Goal: Task Accomplishment & Management: Manage account settings

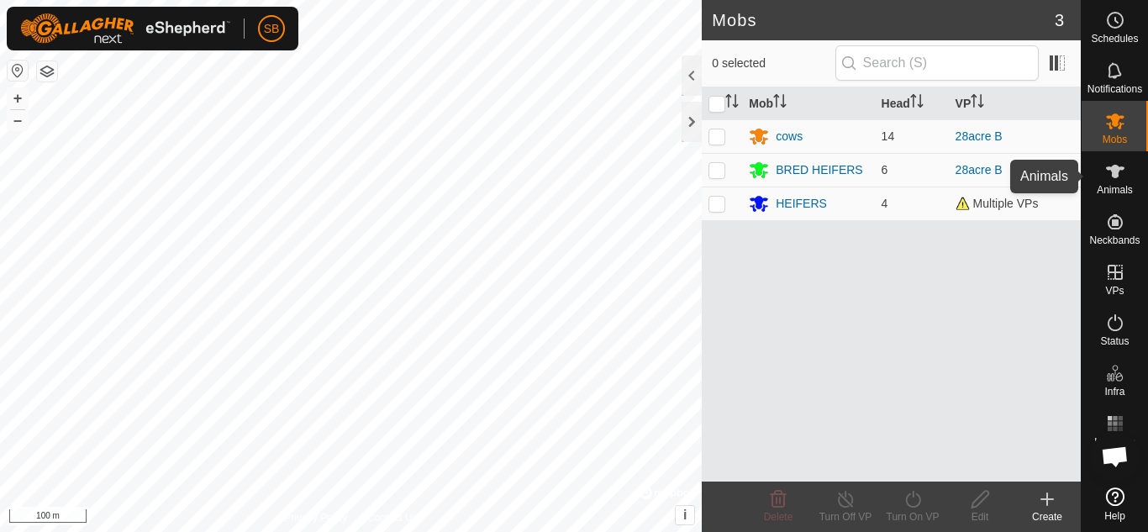
click at [1126, 169] on es-animals-svg-icon at bounding box center [1115, 171] width 30 height 27
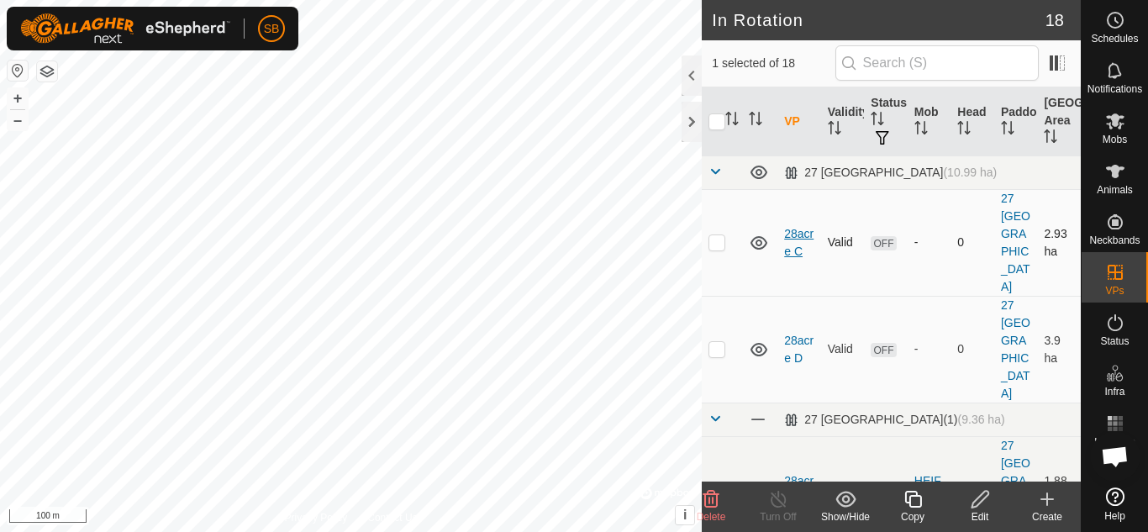
click at [795, 227] on link "28acre C" at bounding box center [798, 242] width 29 height 31
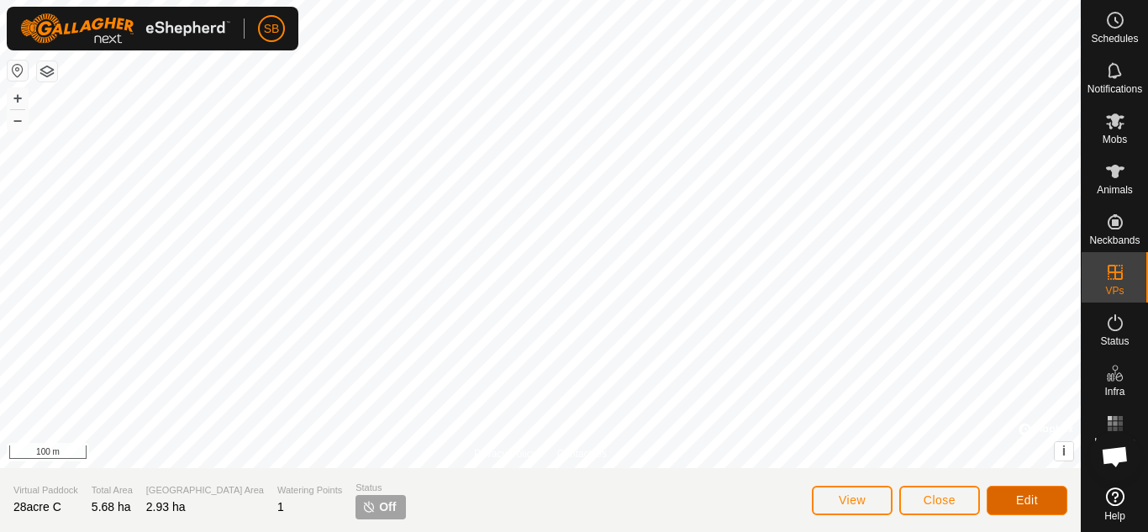
click at [1025, 507] on button "Edit" at bounding box center [1027, 500] width 81 height 29
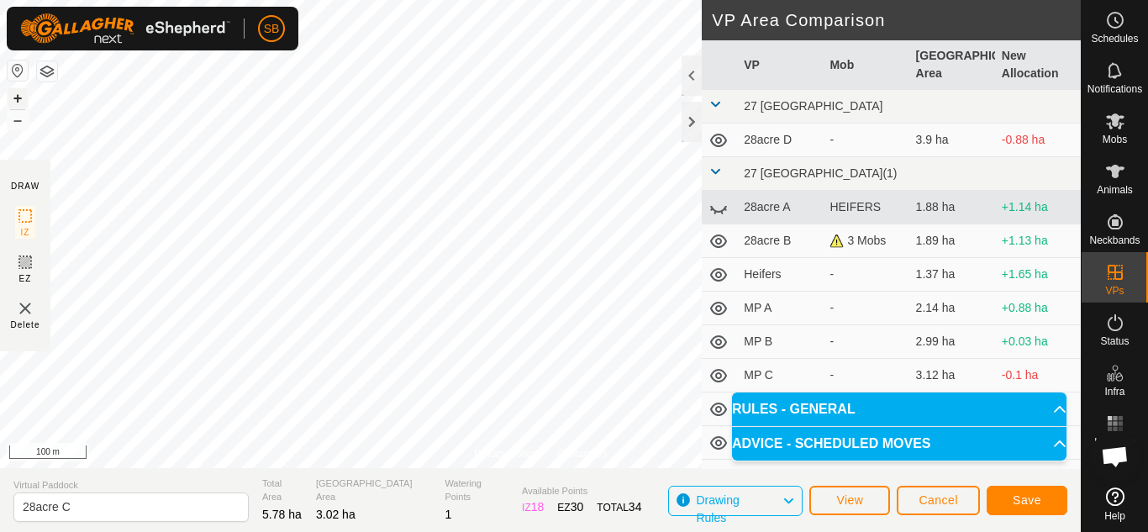
click at [26, 92] on button "+" at bounding box center [18, 98] width 20 height 20
click at [28, 93] on div "+ –" at bounding box center [18, 109] width 22 height 44
click at [19, 94] on button "+" at bounding box center [18, 98] width 20 height 20
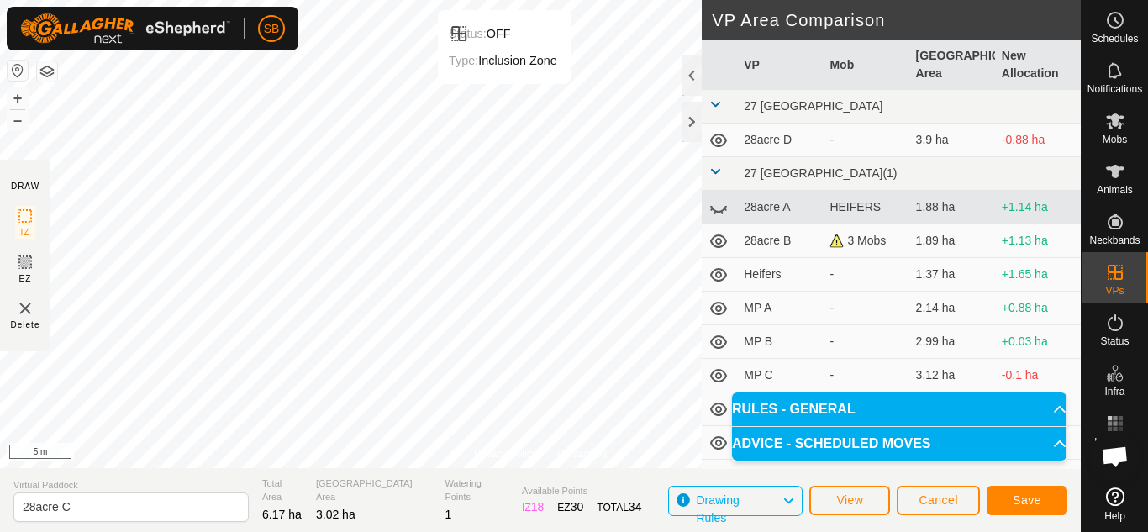
click at [497, 0] on html "SB Schedules Notifications Mobs Animals Neckbands VPs Status Infra Heatmap Help…" at bounding box center [574, 266] width 1148 height 532
click at [21, 121] on button "–" at bounding box center [18, 120] width 20 height 20
click at [1023, 496] on span "Save" at bounding box center [1027, 499] width 29 height 13
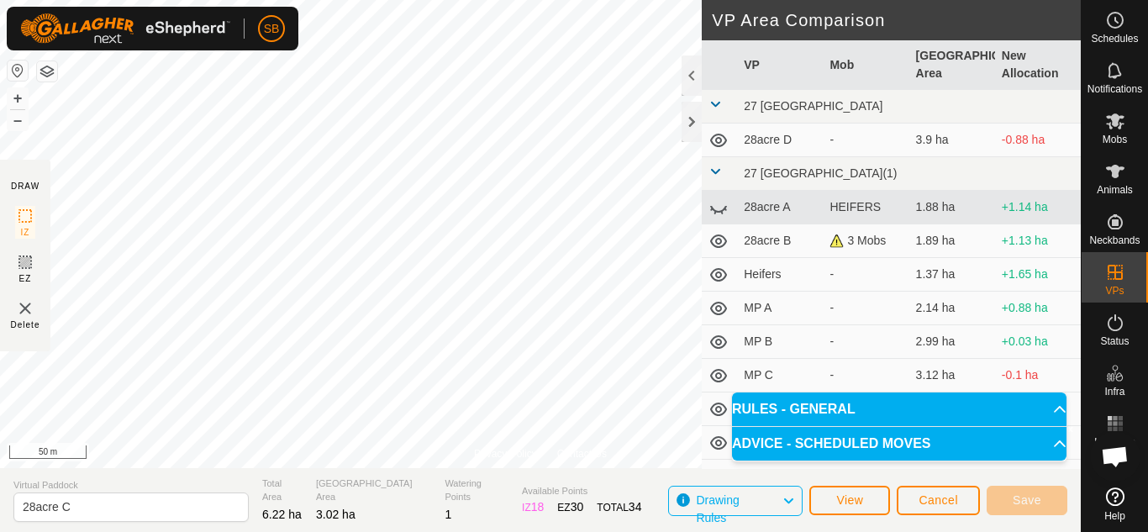
click at [763, 140] on td "28acre D" at bounding box center [780, 141] width 86 height 34
click at [884, 502] on button "View" at bounding box center [849, 500] width 81 height 29
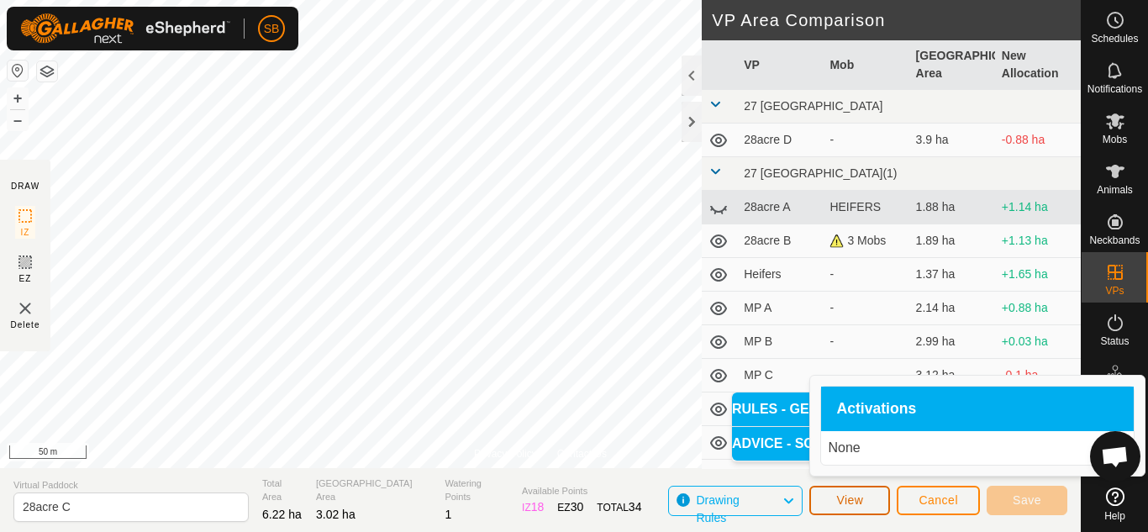
click at [884, 502] on button "View" at bounding box center [849, 500] width 81 height 29
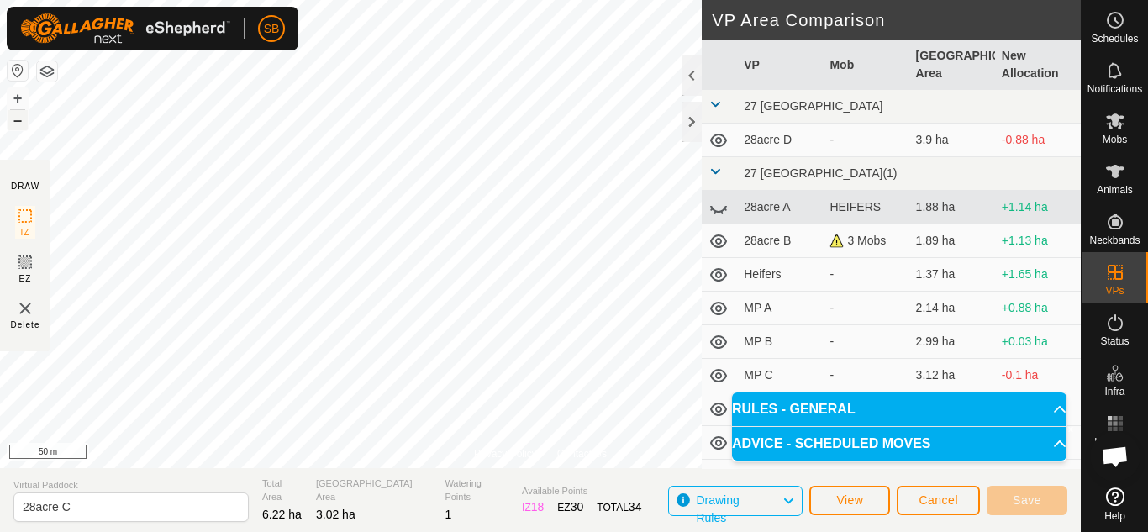
click at [13, 124] on button "–" at bounding box center [18, 120] width 20 height 20
click at [924, 505] on span "Cancel" at bounding box center [939, 499] width 40 height 13
click at [927, 498] on span "Cancel" at bounding box center [939, 499] width 40 height 13
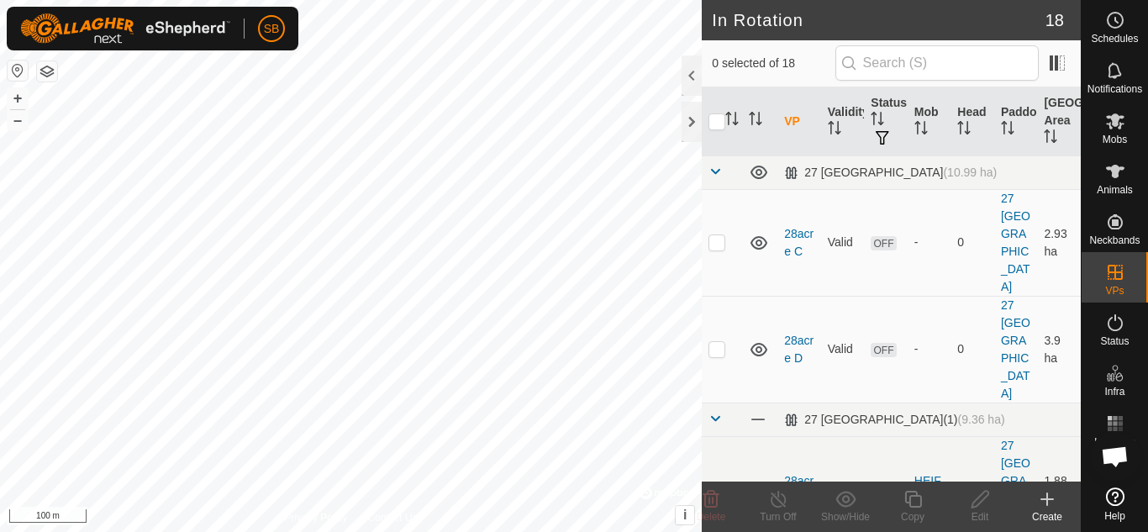
checkbox input "true"
click at [986, 497] on icon at bounding box center [980, 499] width 17 height 17
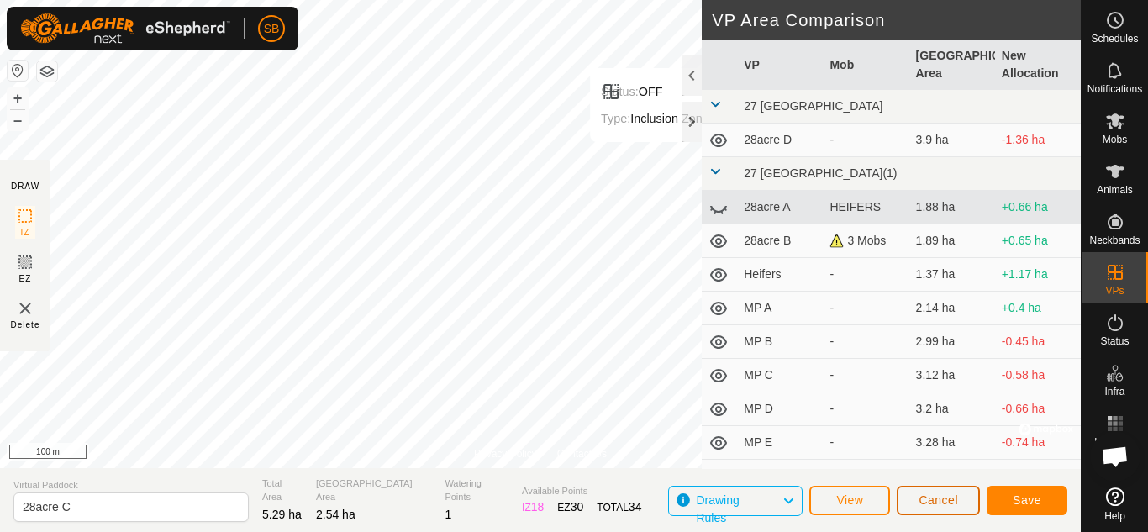
click at [936, 498] on span "Cancel" at bounding box center [939, 499] width 40 height 13
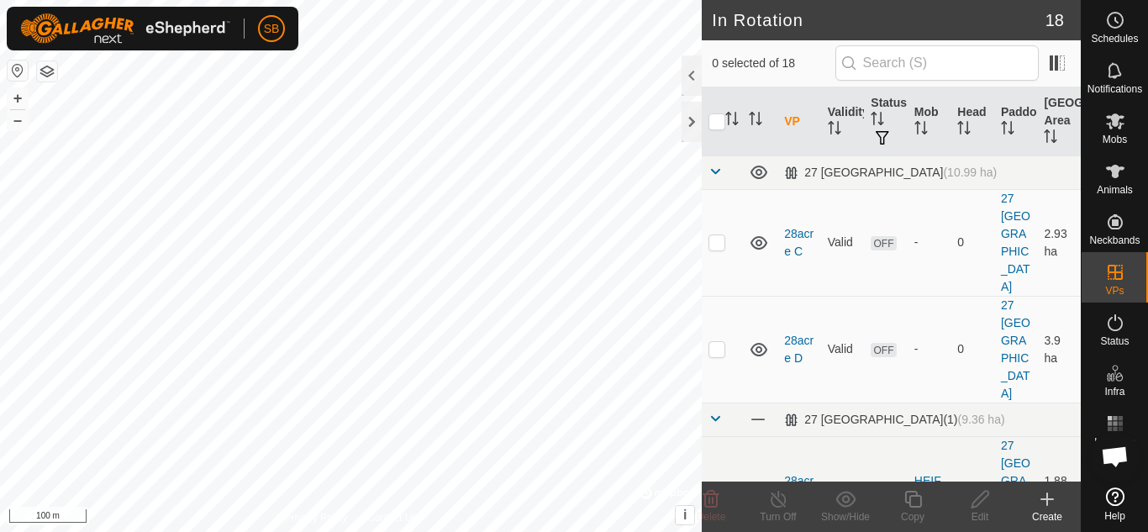
checkbox input "true"
click at [982, 499] on icon at bounding box center [980, 499] width 21 height 20
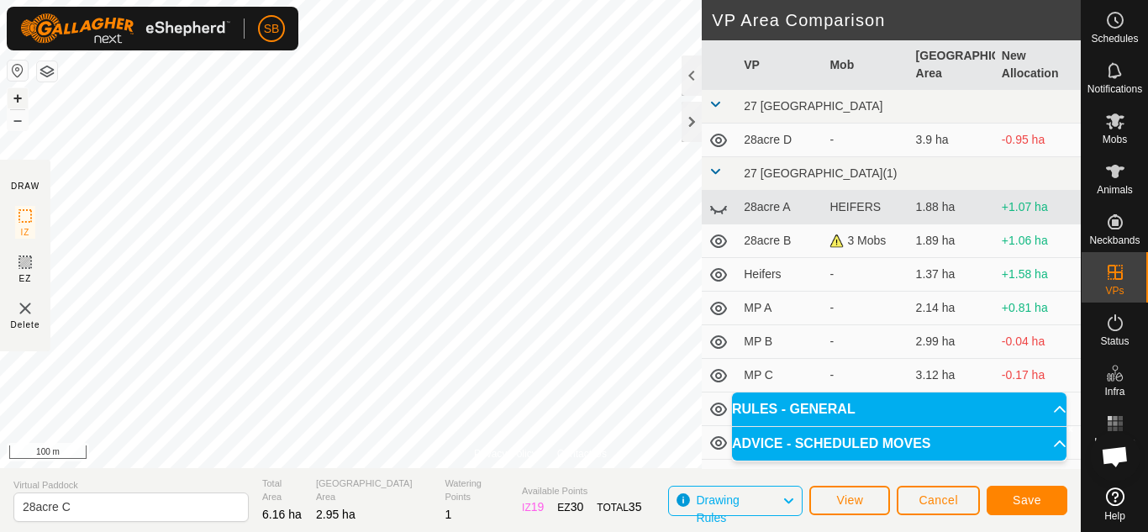
click at [14, 103] on button "+" at bounding box center [18, 98] width 20 height 20
click at [19, 123] on button "–" at bounding box center [18, 120] width 20 height 20
click at [1030, 499] on span "Save" at bounding box center [1027, 499] width 29 height 13
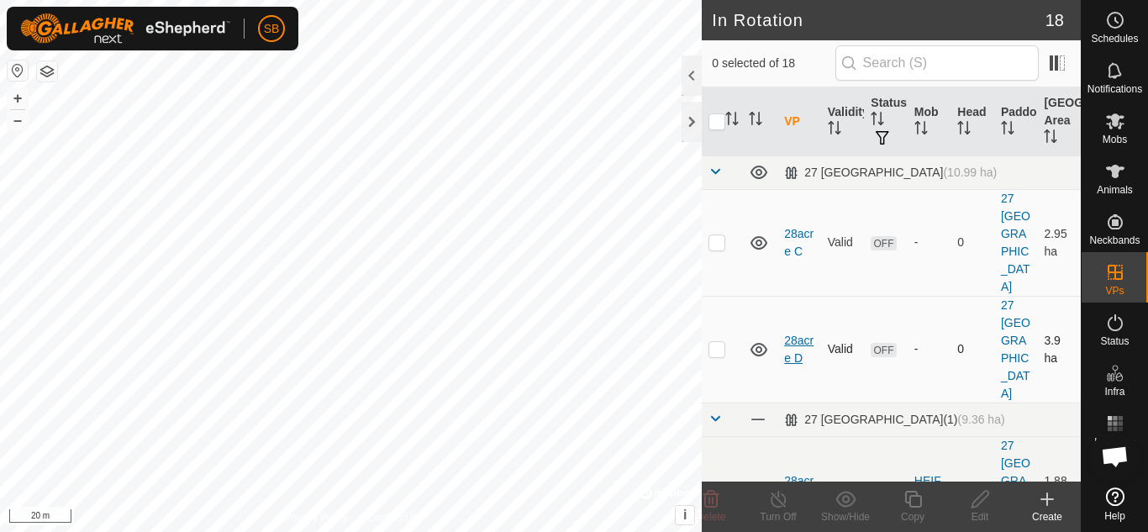
click at [795, 334] on link "28acre D" at bounding box center [798, 349] width 29 height 31
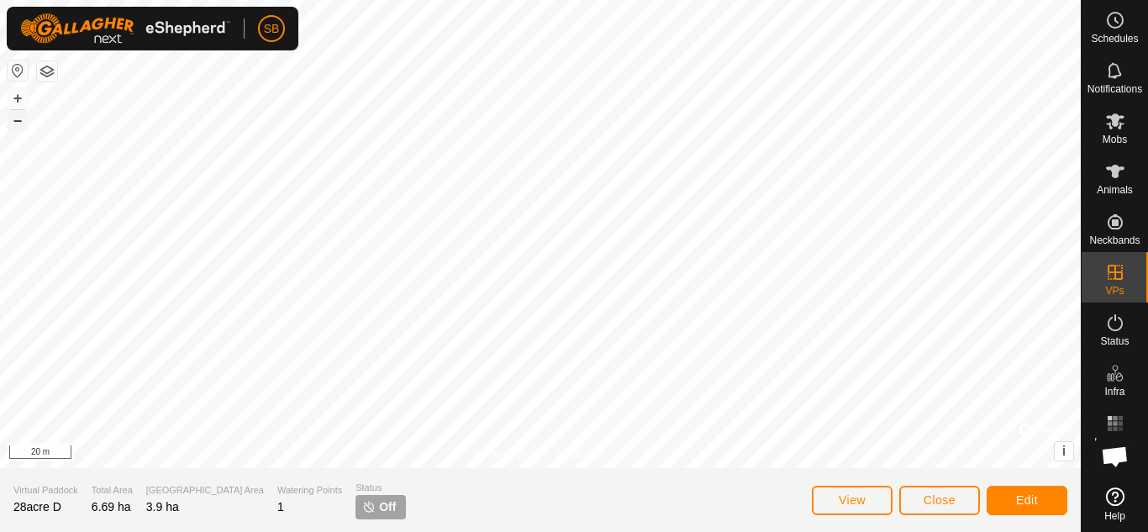
click at [21, 120] on button "–" at bounding box center [18, 120] width 20 height 20
click at [1019, 493] on span "Edit" at bounding box center [1027, 499] width 22 height 13
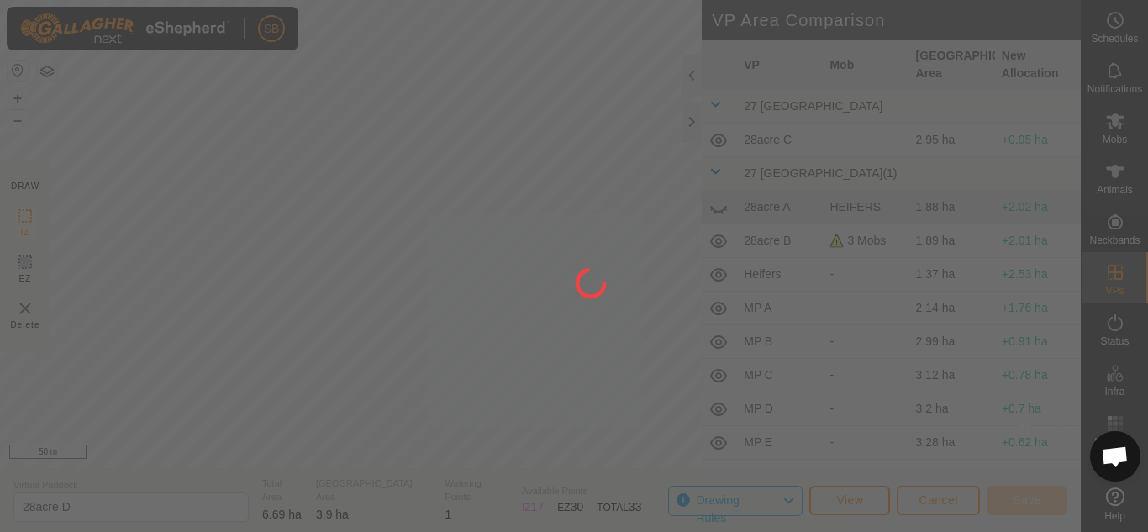
click at [492, 378] on div "SB Schedules Notifications Mobs Animals Neckbands VPs Status Infra Heatmap Help…" at bounding box center [574, 266] width 1148 height 532
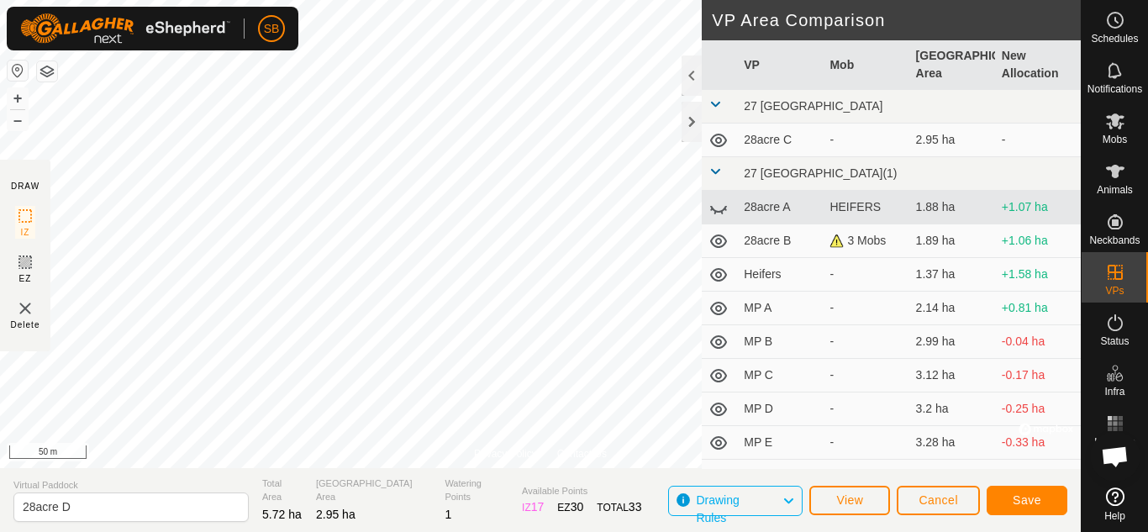
click at [517, 492] on div "Privacy Policy Contact Us Status: OFF Type: Inclusion Zone + – ⇧ i © Mapbox , ©…" at bounding box center [540, 266] width 1081 height 532
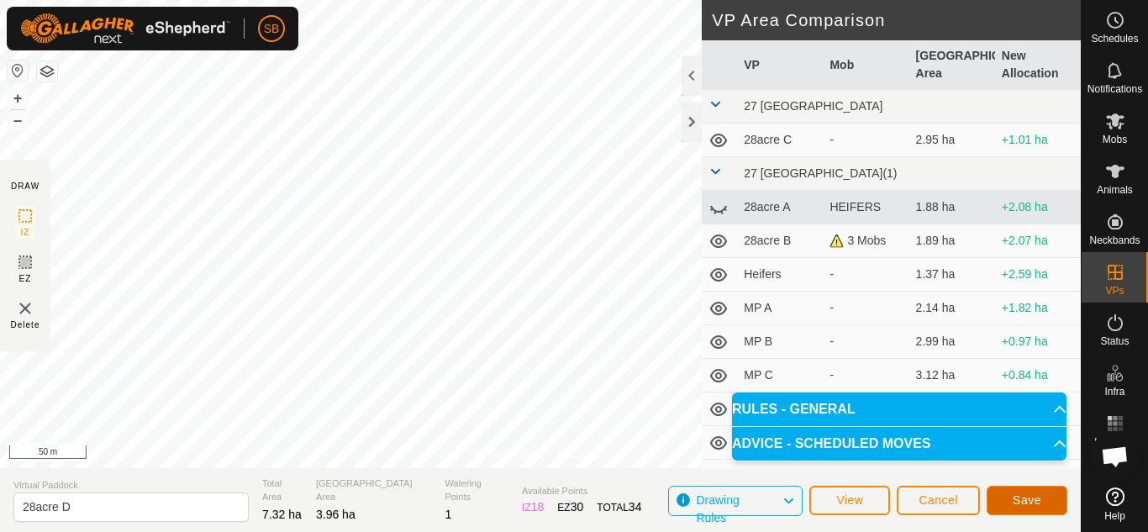
click at [1002, 494] on button "Save" at bounding box center [1027, 500] width 81 height 29
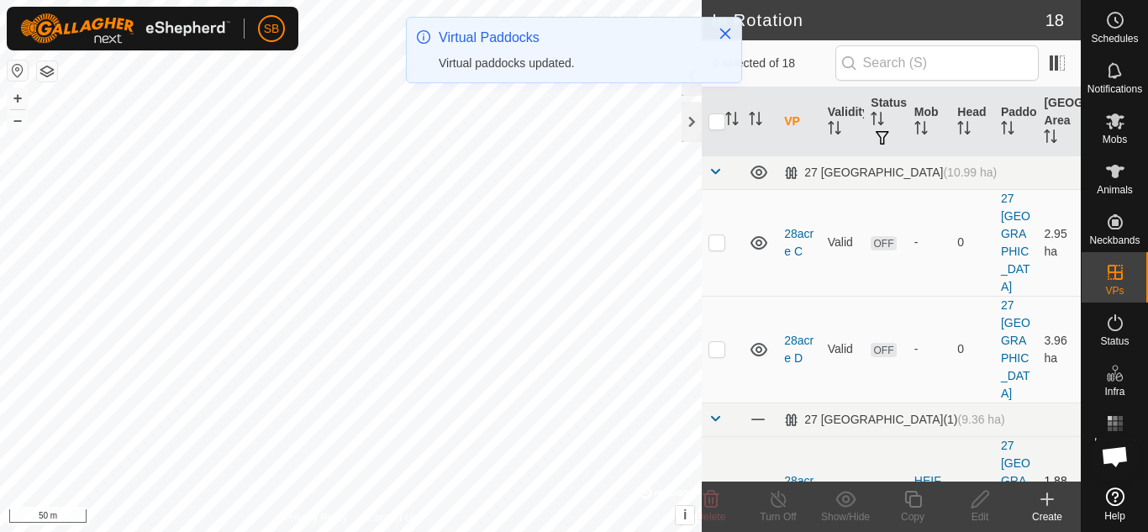
click at [788, 436] on td "28acre A" at bounding box center [800, 489] width 44 height 107
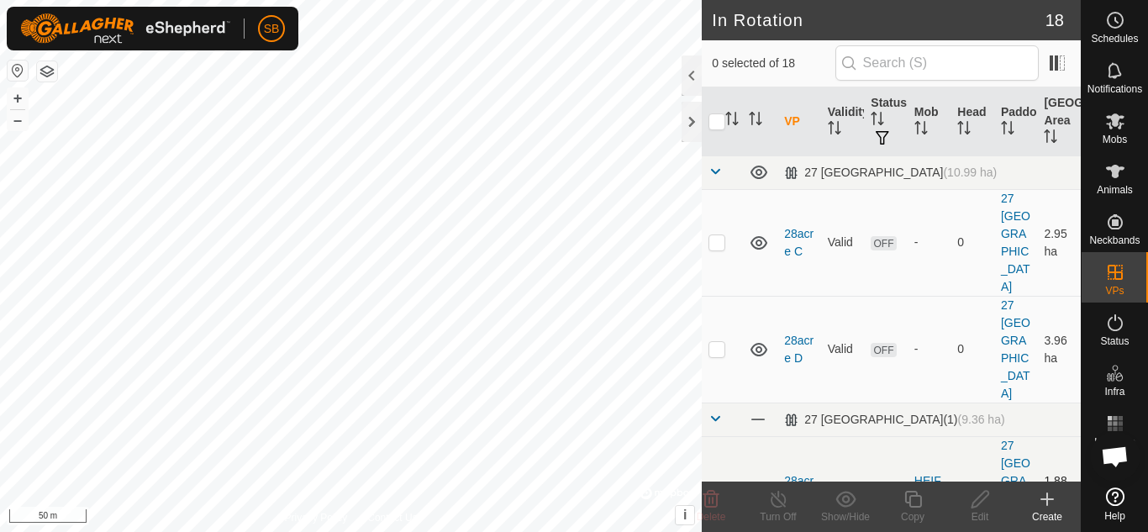
click at [758, 480] on icon at bounding box center [759, 490] width 20 height 20
click at [798, 474] on link "28acre A" at bounding box center [798, 489] width 29 height 31
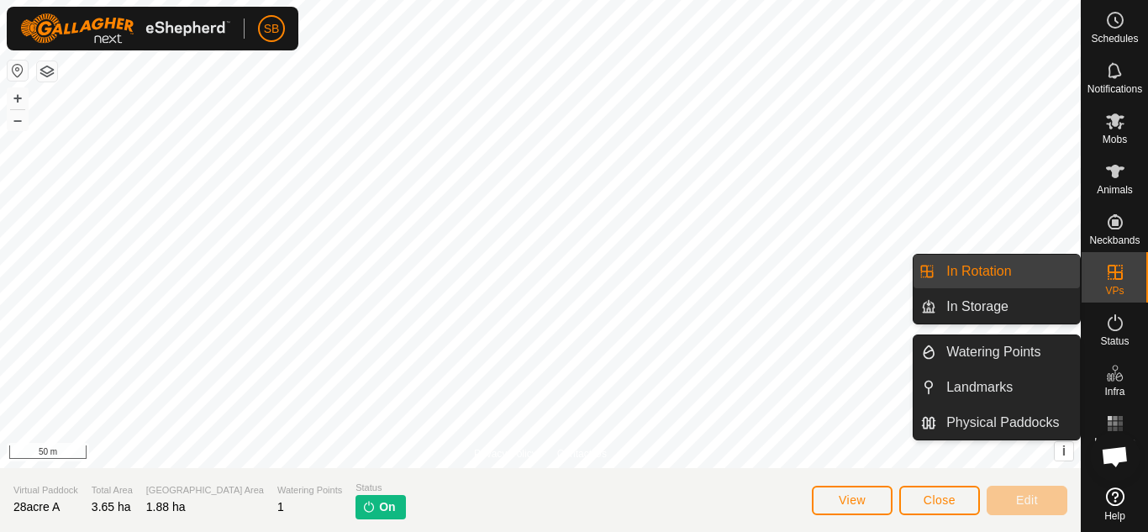
click at [1116, 293] on span "VPs" at bounding box center [1114, 291] width 18 height 10
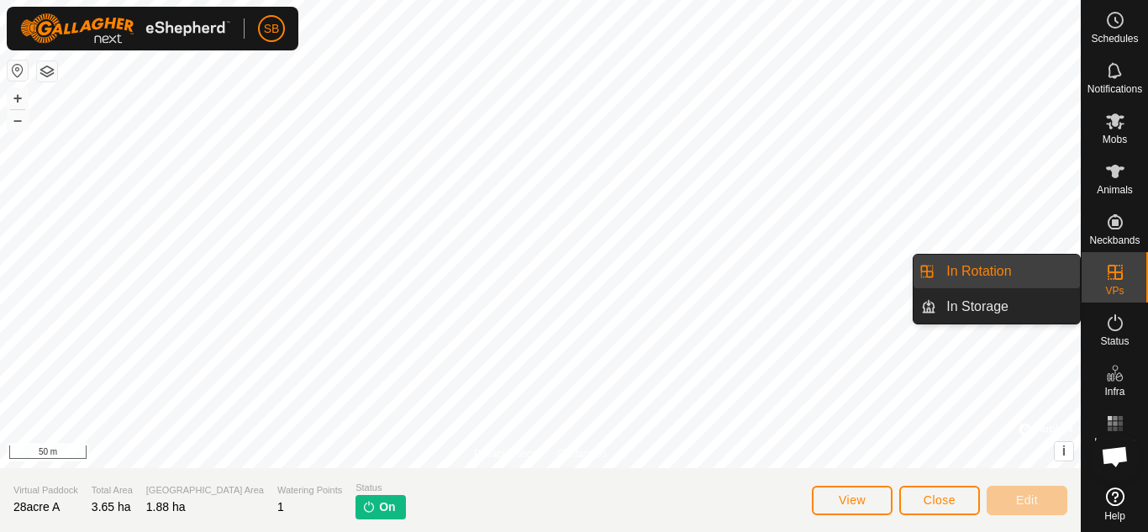
click at [994, 270] on link "In Rotation" at bounding box center [1008, 272] width 144 height 34
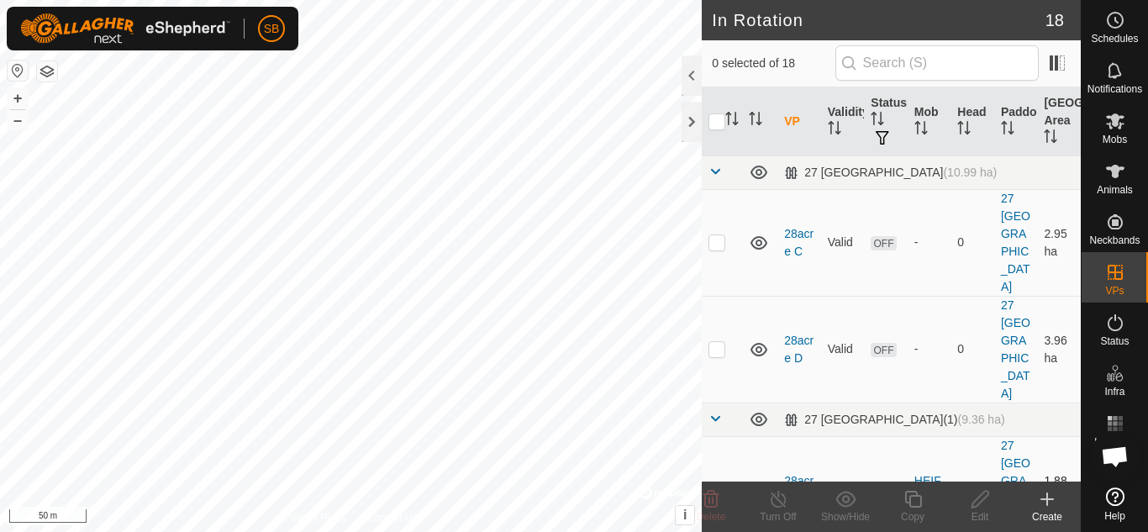
click at [798, 474] on link "28acre A" at bounding box center [798, 489] width 29 height 31
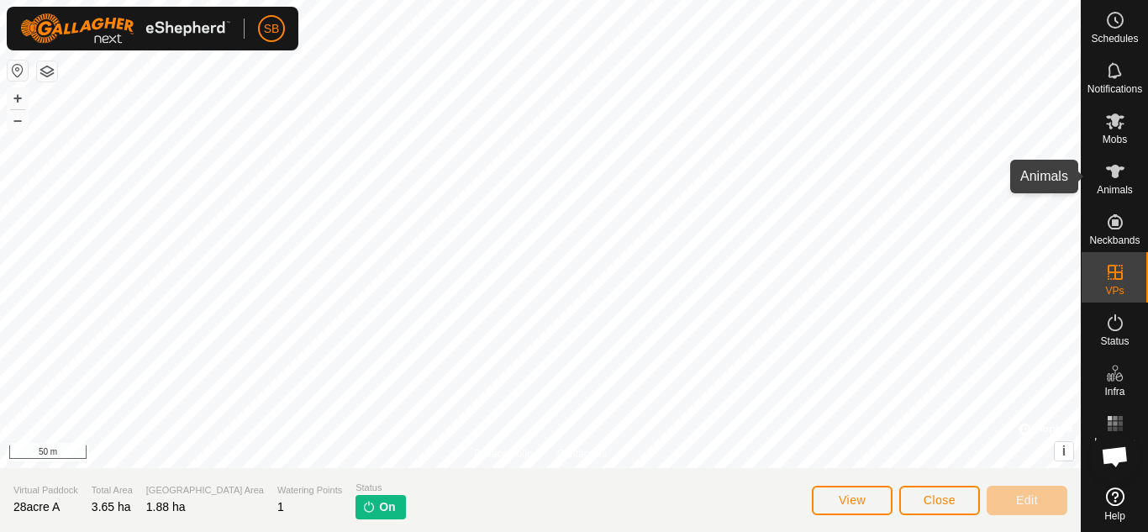
click at [1111, 183] on es-animals-svg-icon at bounding box center [1115, 171] width 30 height 27
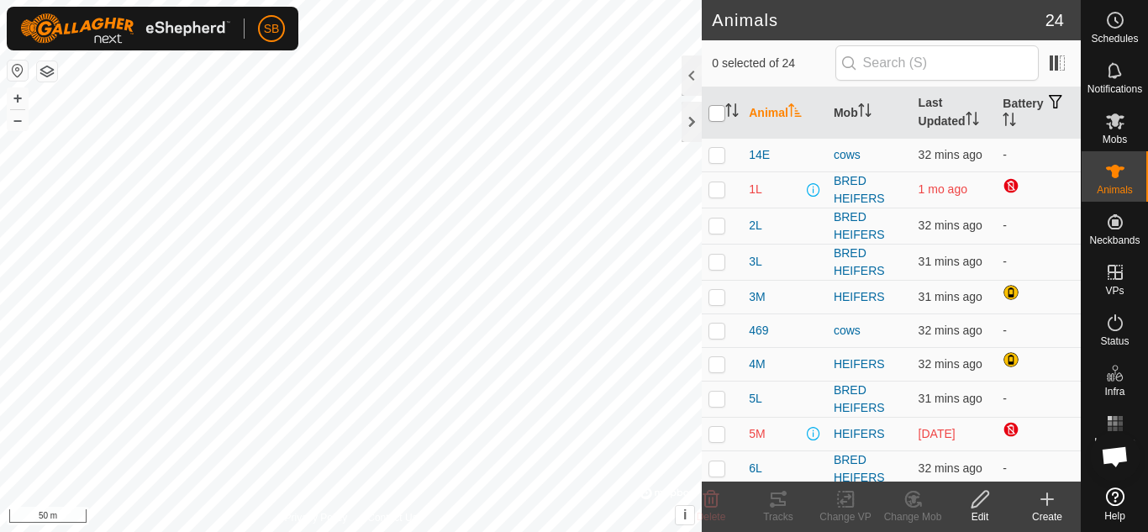
click at [716, 109] on input "checkbox" at bounding box center [717, 113] width 17 height 17
checkbox input "true"
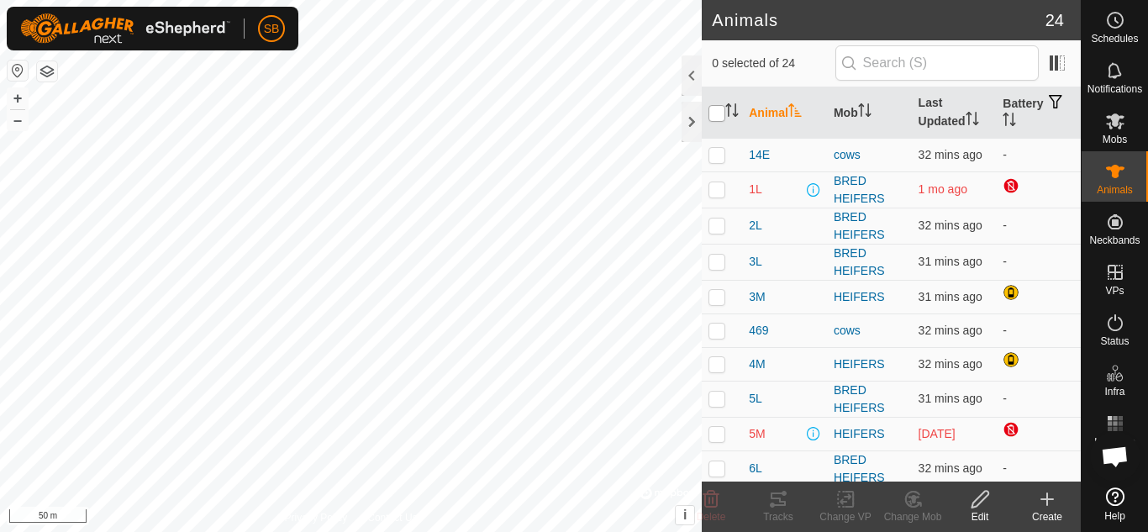
checkbox input "true"
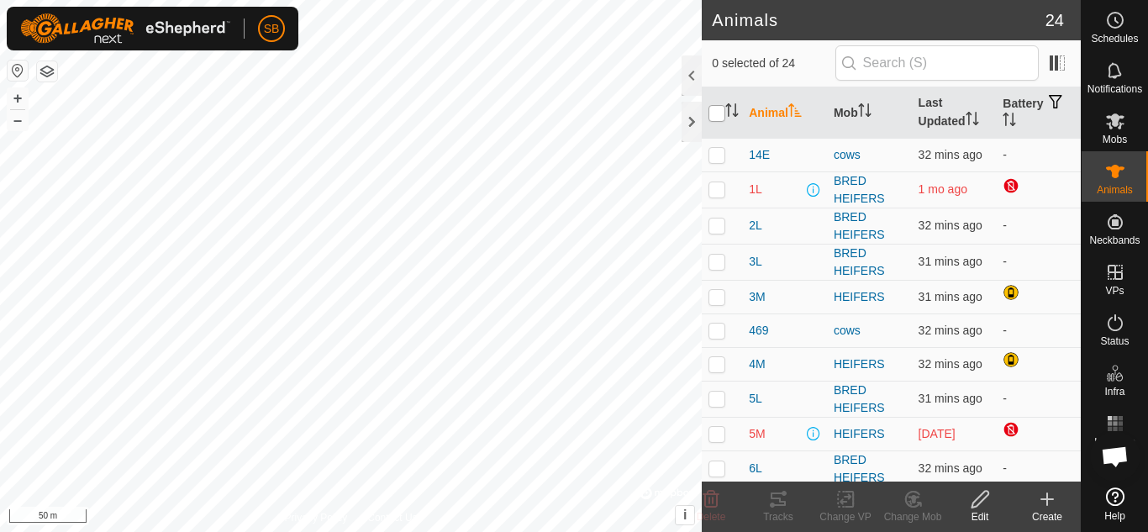
checkbox input "true"
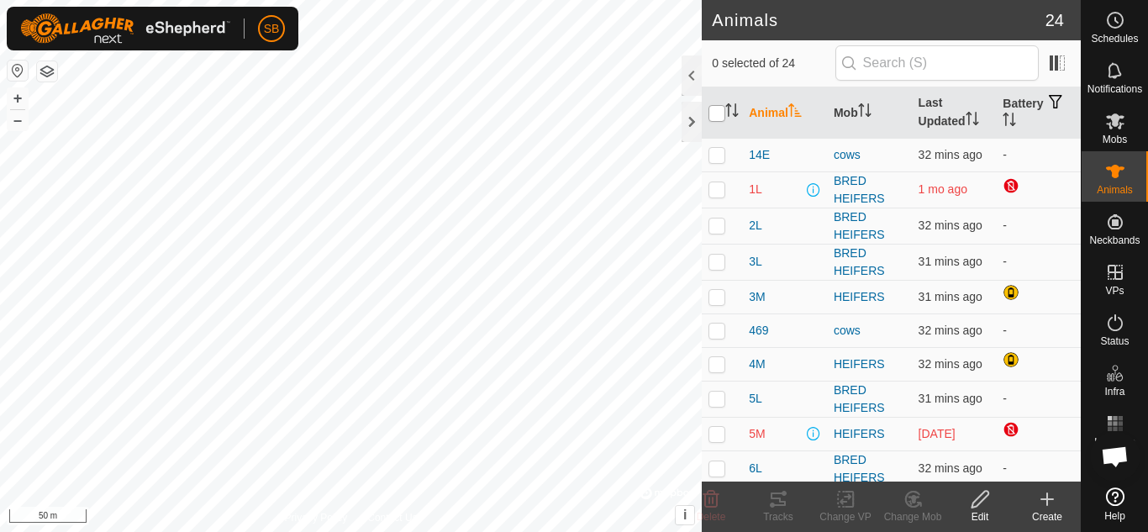
checkbox input "true"
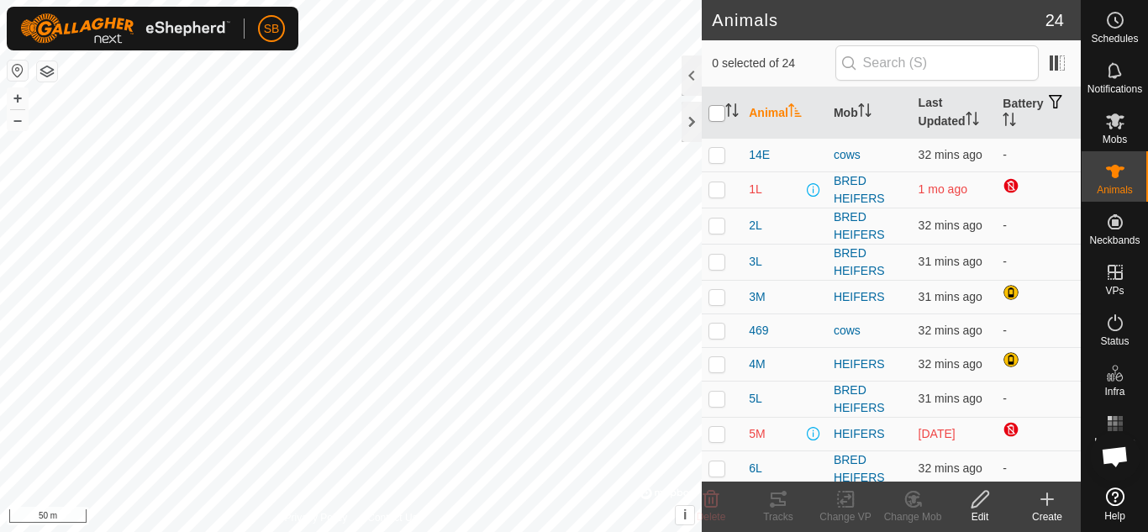
checkbox input "true"
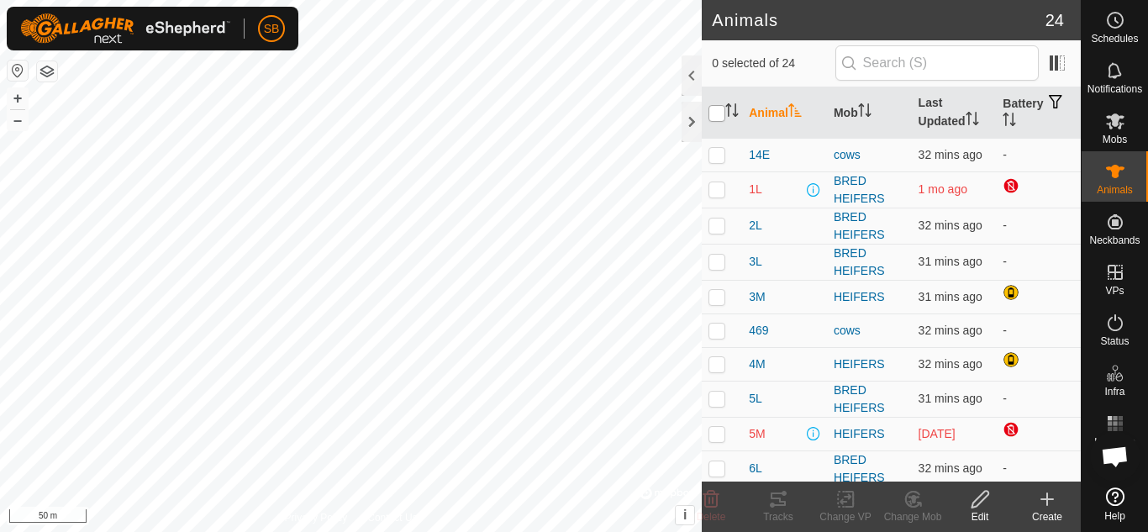
checkbox input "true"
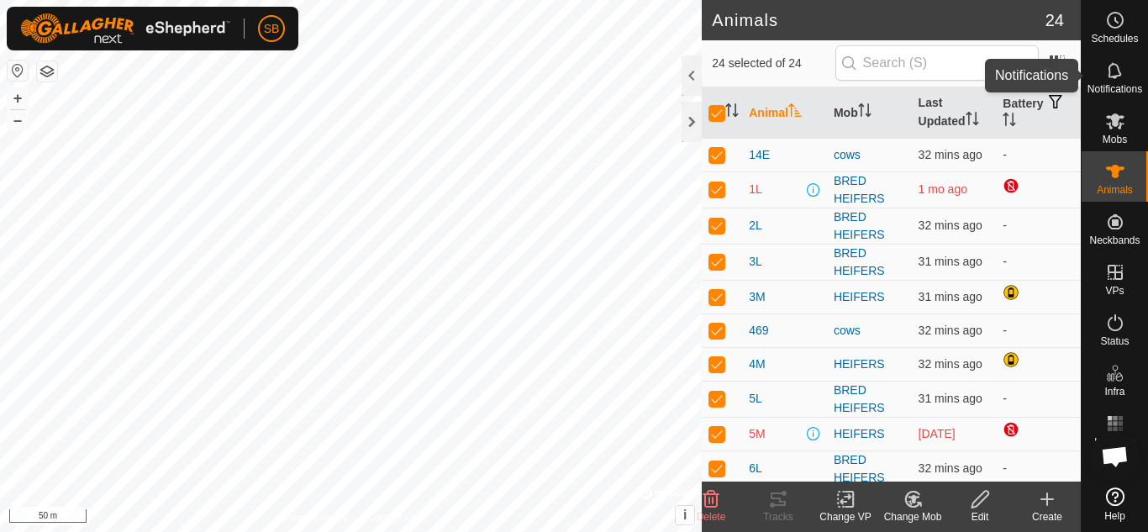
click at [1118, 89] on span "Notifications" at bounding box center [1115, 89] width 55 height 10
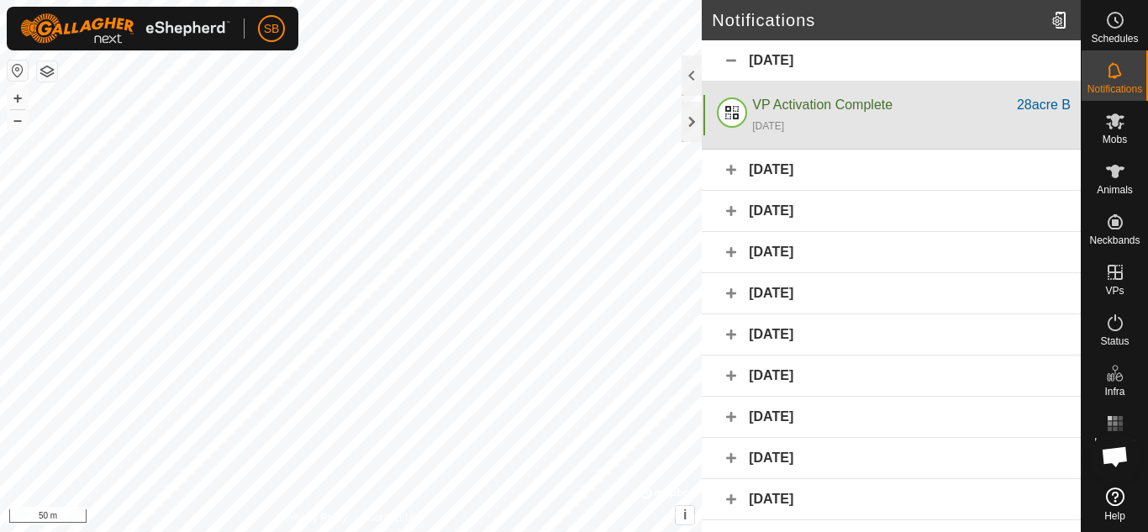
click at [931, 113] on div "VP Activation Complete" at bounding box center [884, 105] width 265 height 20
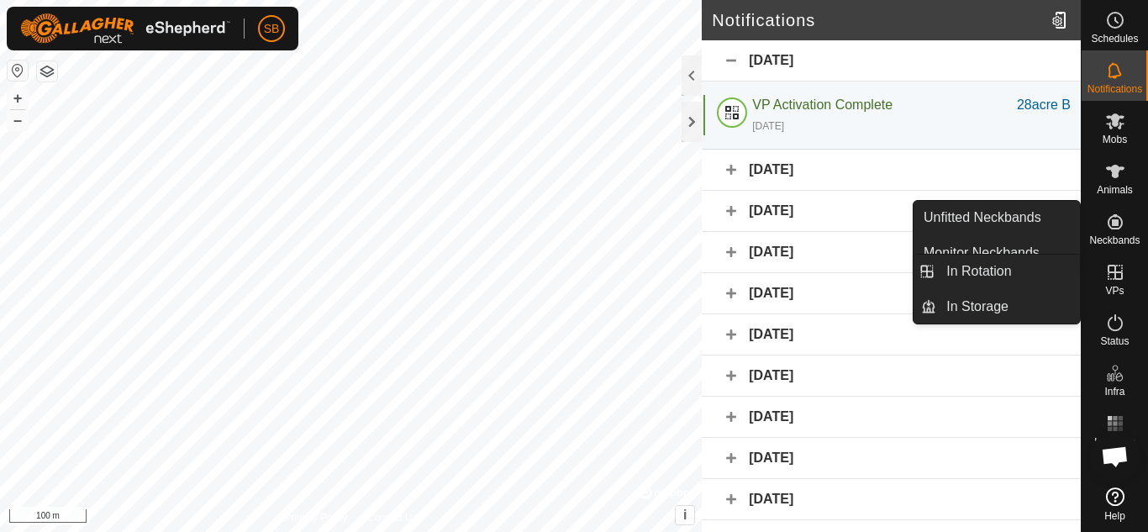
click at [1114, 272] on icon at bounding box center [1115, 272] width 15 height 15
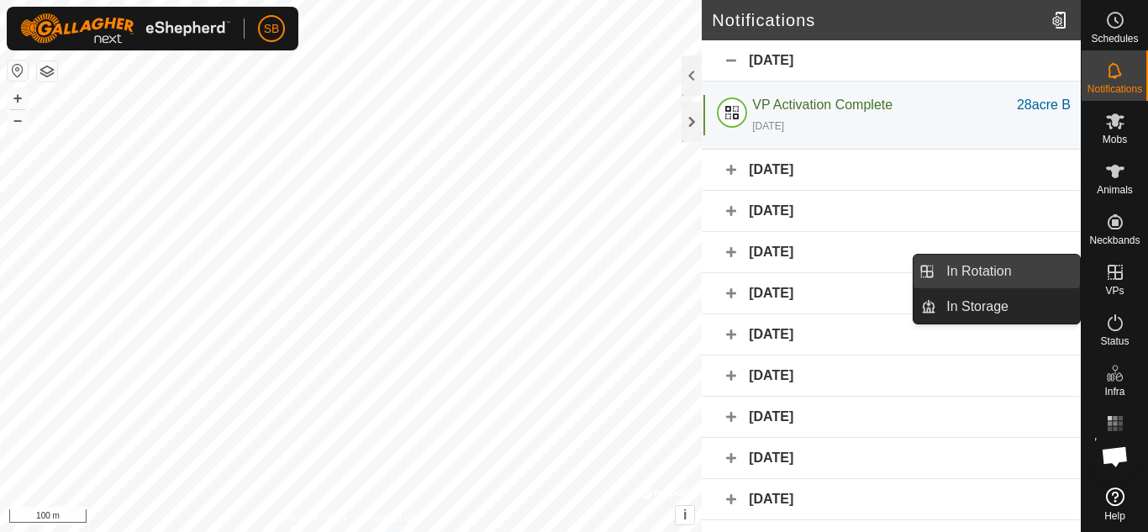
click at [1023, 269] on link "In Rotation" at bounding box center [1008, 272] width 144 height 34
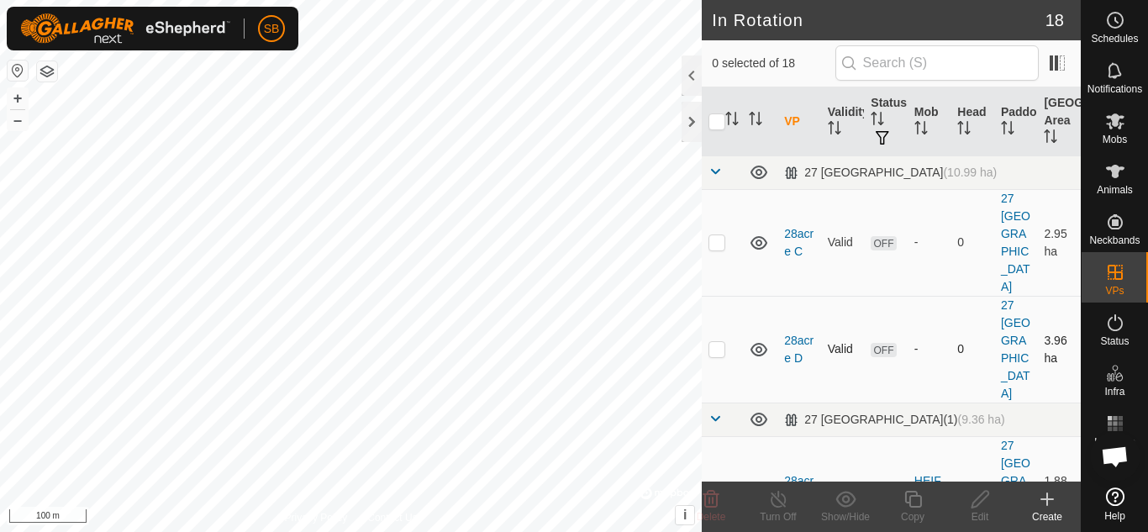
checkbox input "true"
click at [800, 474] on link "28acre A" at bounding box center [798, 489] width 29 height 31
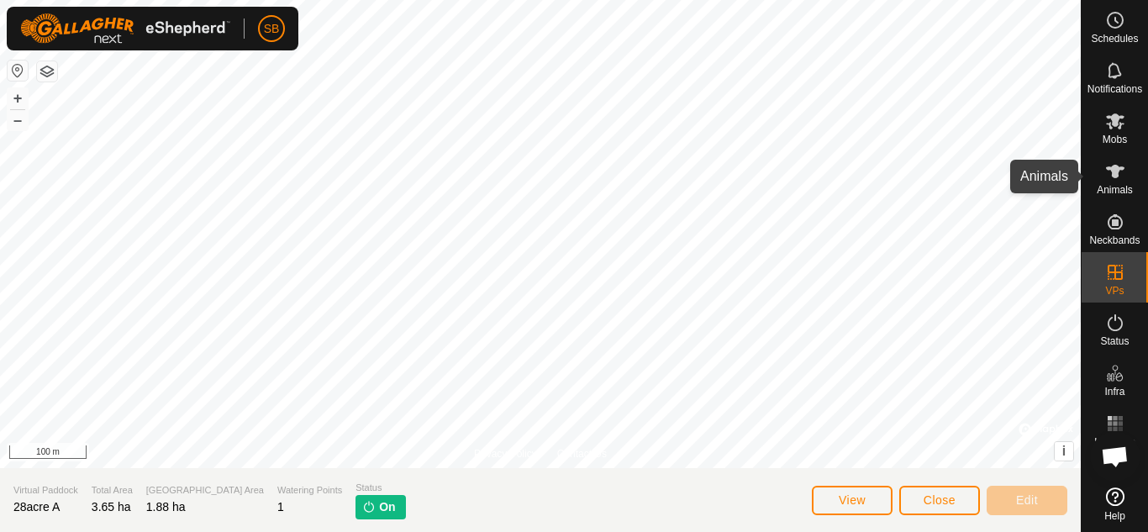
click at [1100, 183] on es-animals-svg-icon at bounding box center [1115, 171] width 30 height 27
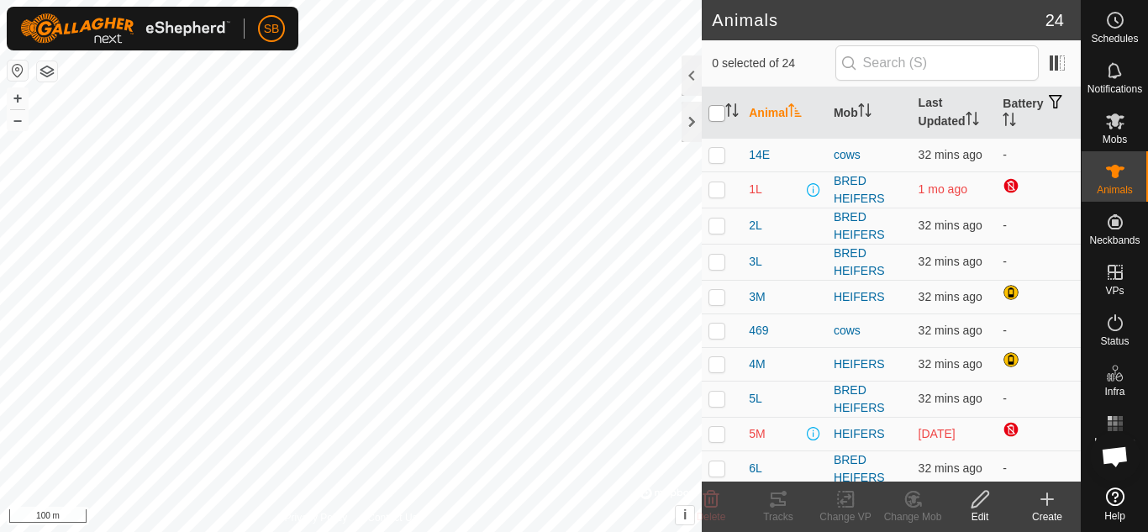
click at [714, 115] on input "checkbox" at bounding box center [717, 113] width 17 height 17
checkbox input "true"
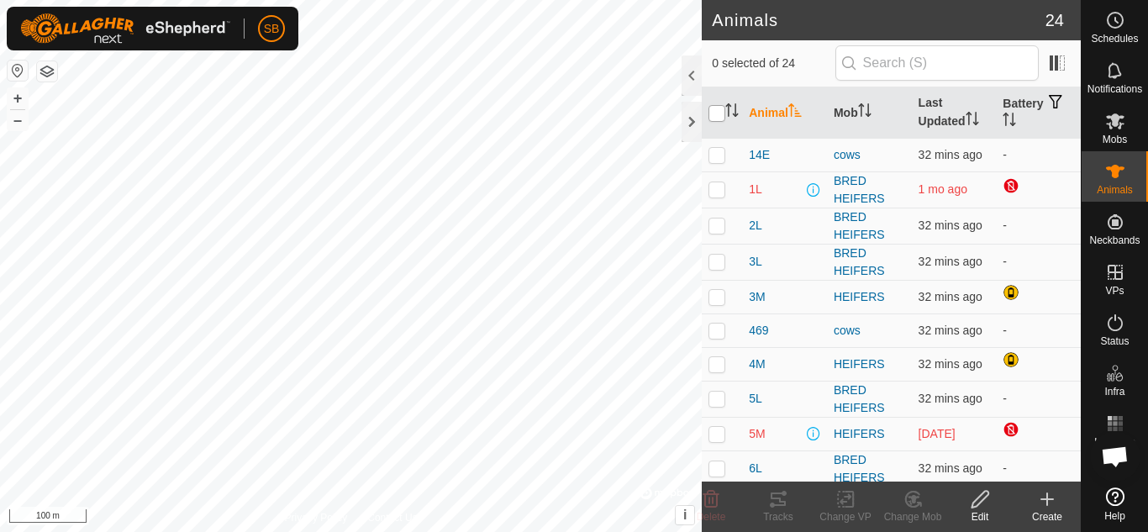
checkbox input "true"
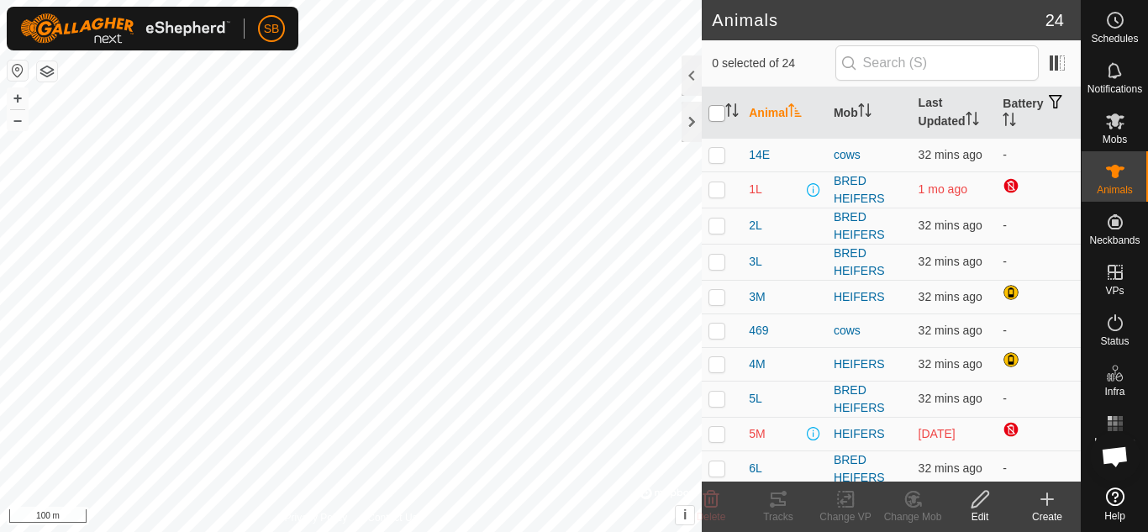
checkbox input "true"
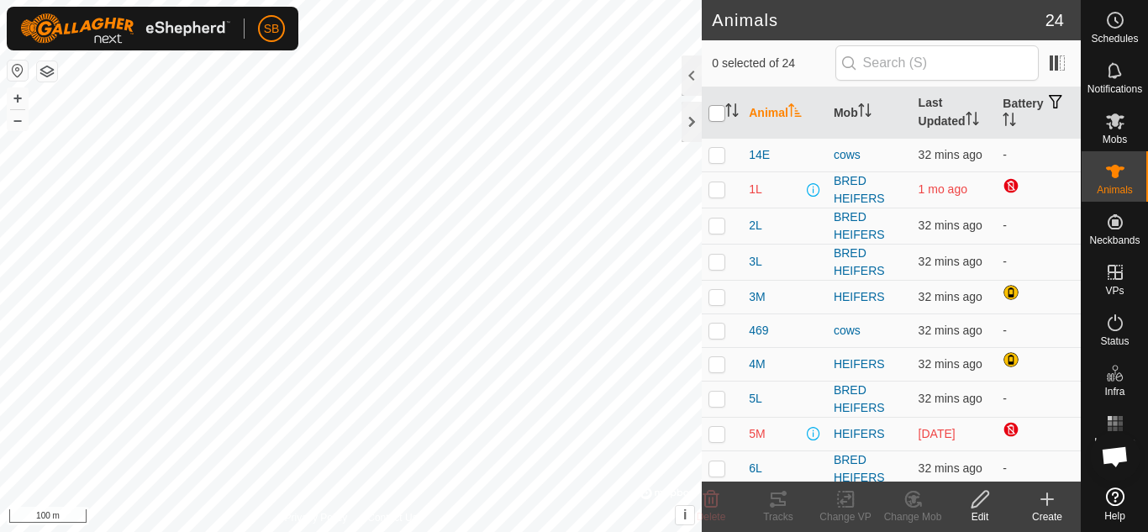
checkbox input "true"
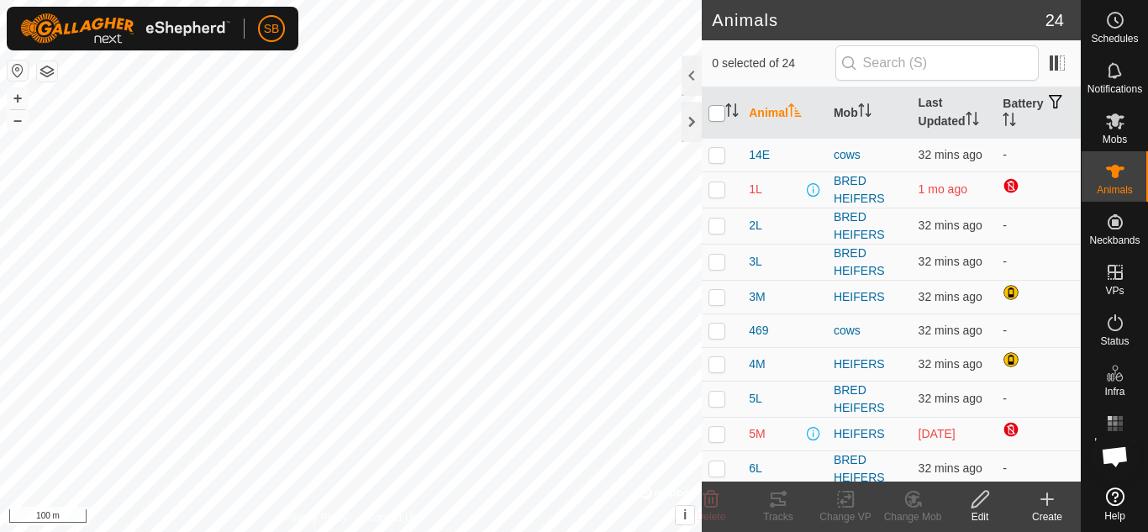
checkbox input "true"
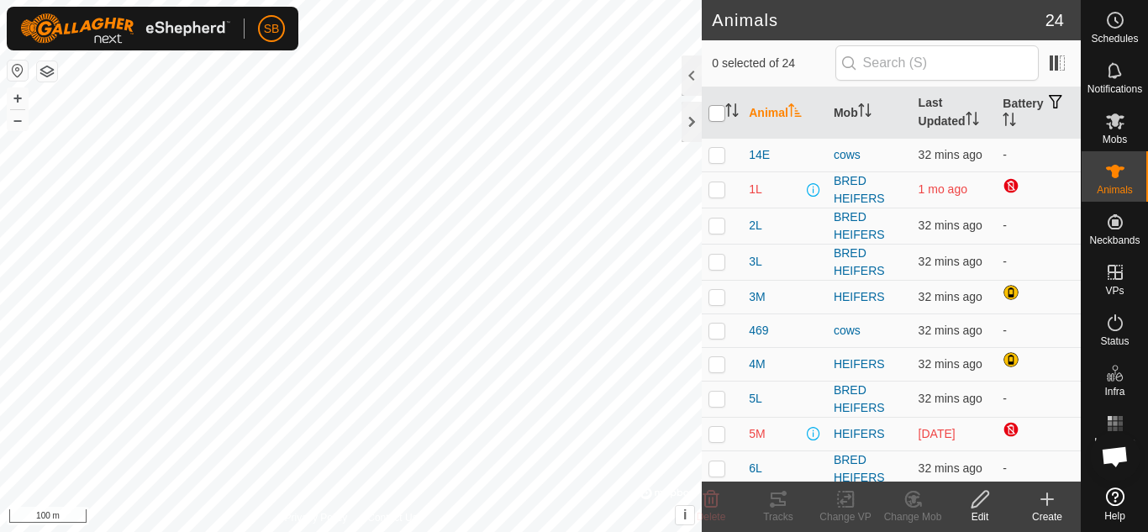
checkbox input "true"
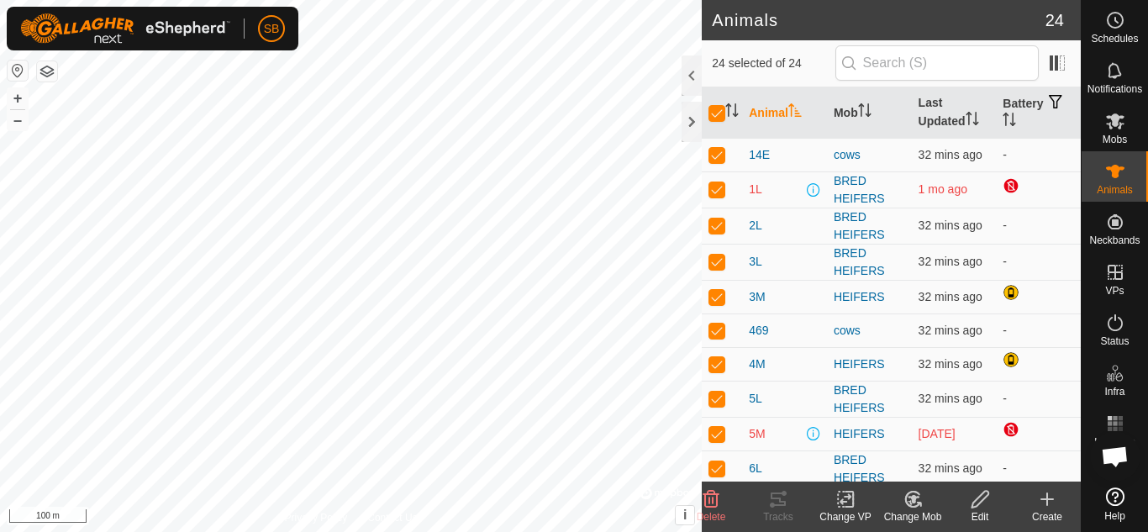
click at [714, 189] on p-checkbox at bounding box center [717, 188] width 17 height 13
checkbox input "false"
click at [719, 437] on p-checkbox at bounding box center [717, 433] width 17 height 13
checkbox input "false"
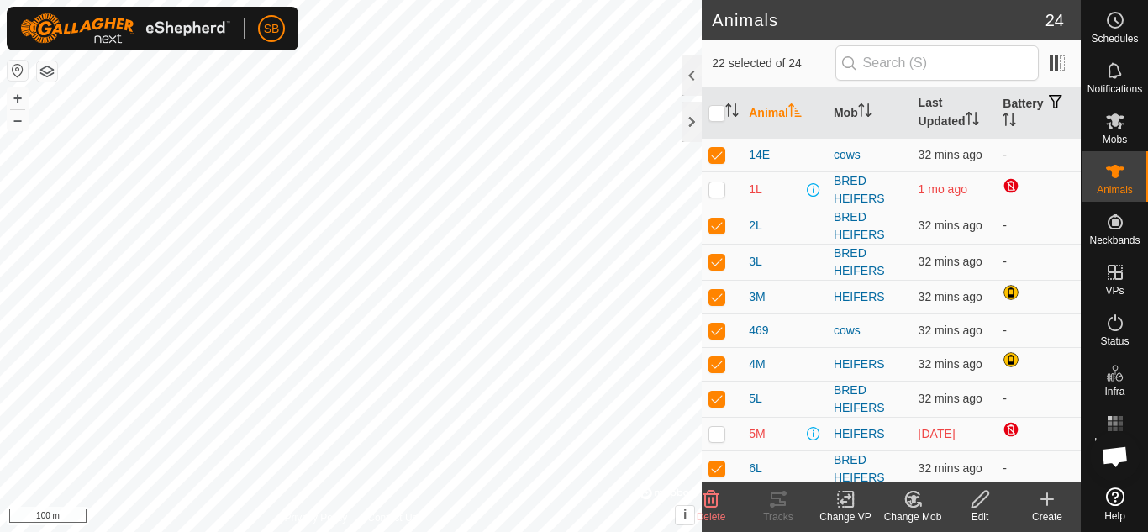
click at [837, 508] on icon at bounding box center [846, 499] width 21 height 20
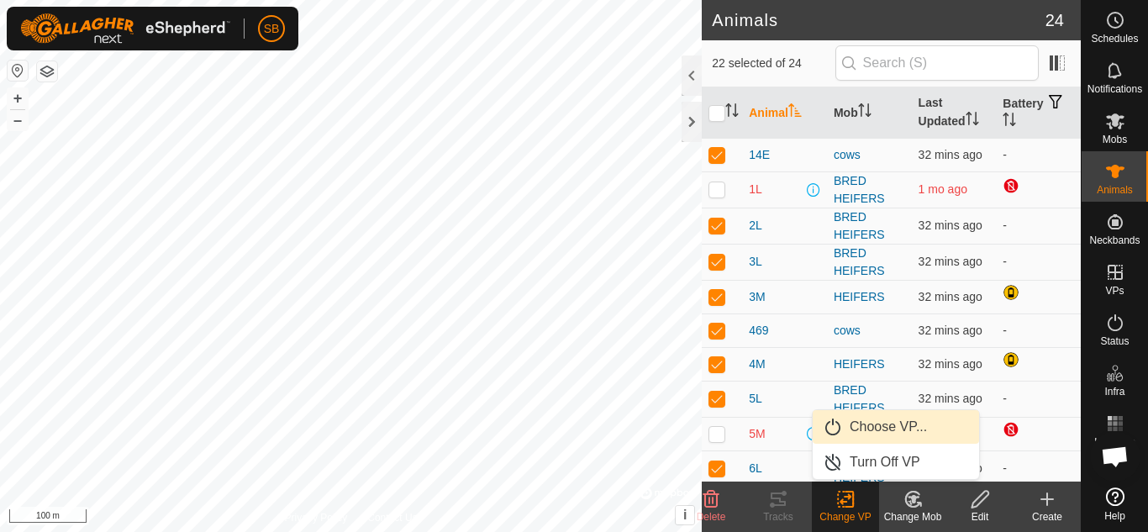
click at [863, 433] on link "Choose VP..." at bounding box center [896, 427] width 166 height 34
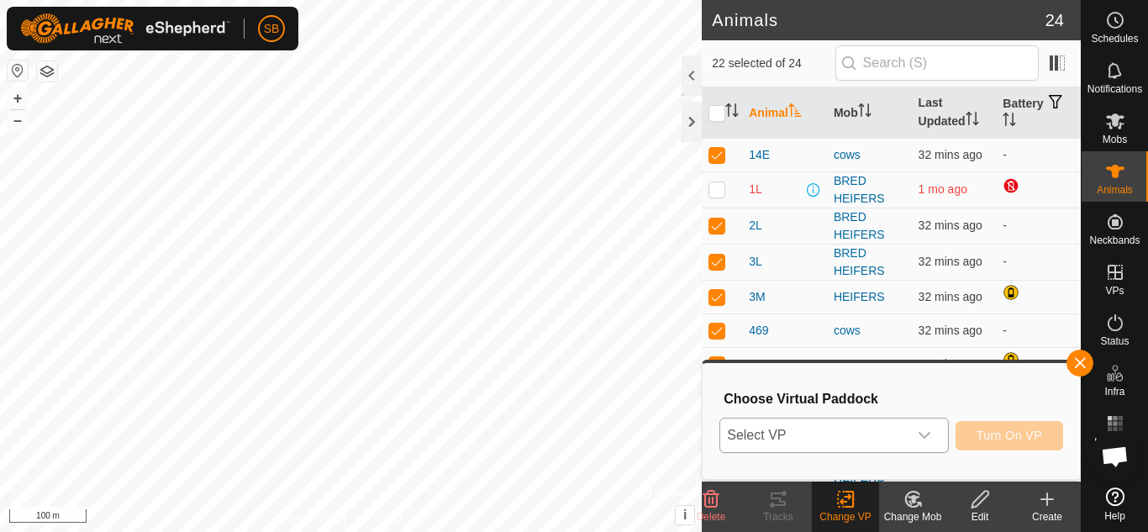
click at [804, 431] on span "Select VP" at bounding box center [813, 436] width 187 height 34
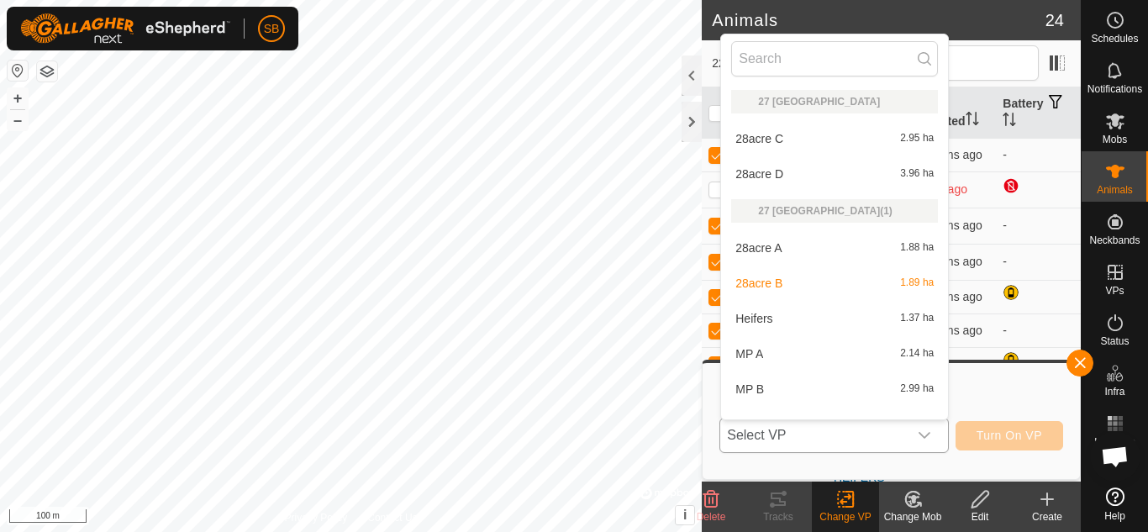
click at [767, 139] on li "28acre C 2.95 ha" at bounding box center [834, 139] width 227 height 34
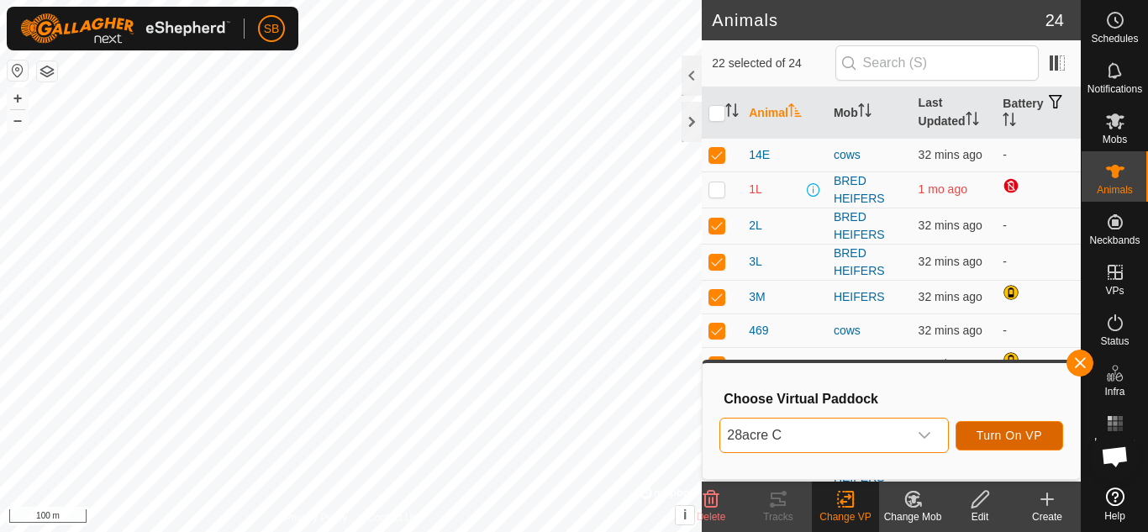
click at [982, 435] on span "Turn On VP" at bounding box center [1010, 435] width 66 height 13
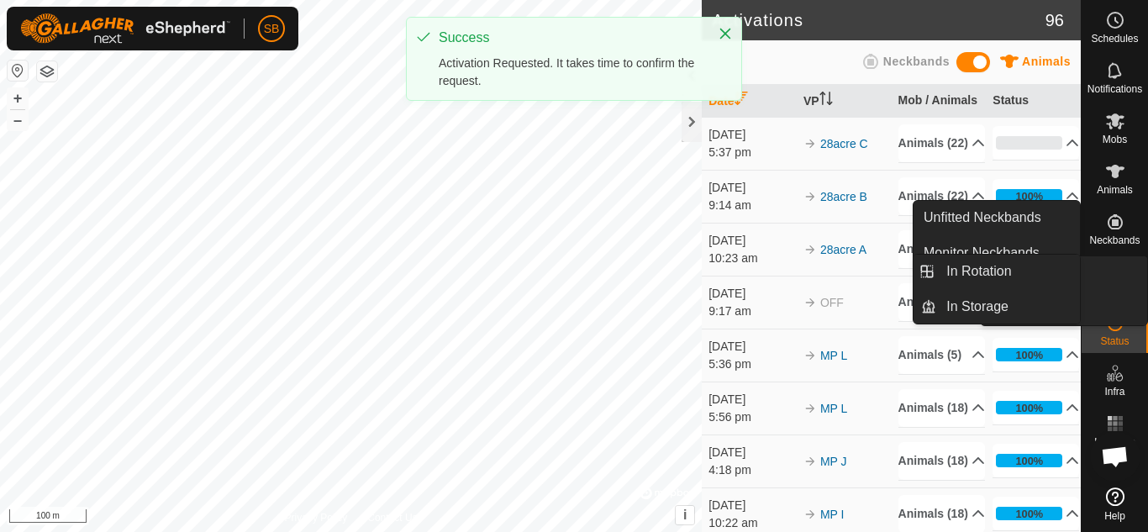
click at [1117, 269] on icon at bounding box center [1115, 272] width 20 height 20
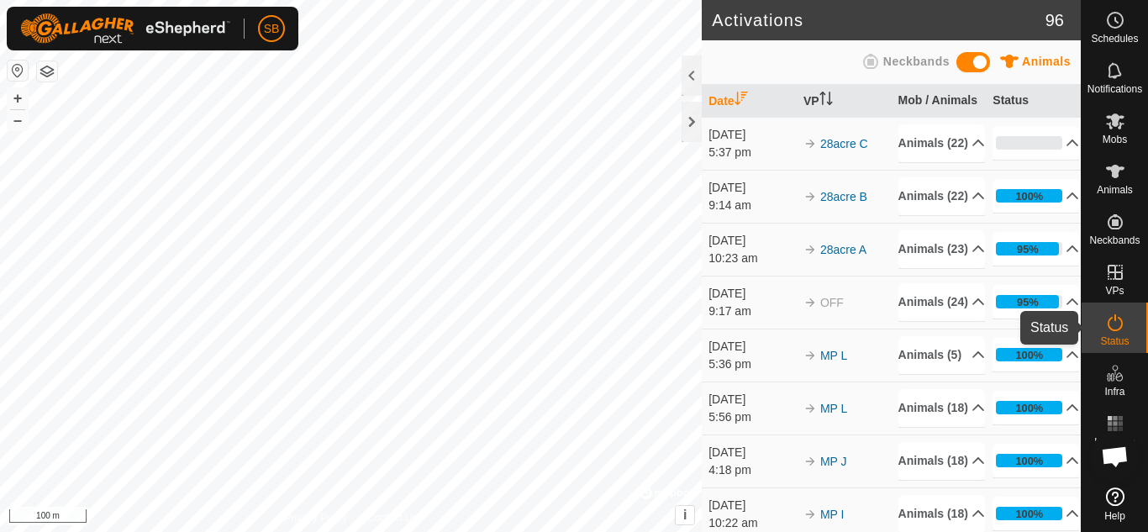
click at [1100, 334] on es-activation-svg-icon at bounding box center [1115, 322] width 30 height 27
click at [1120, 326] on icon at bounding box center [1115, 323] width 20 height 20
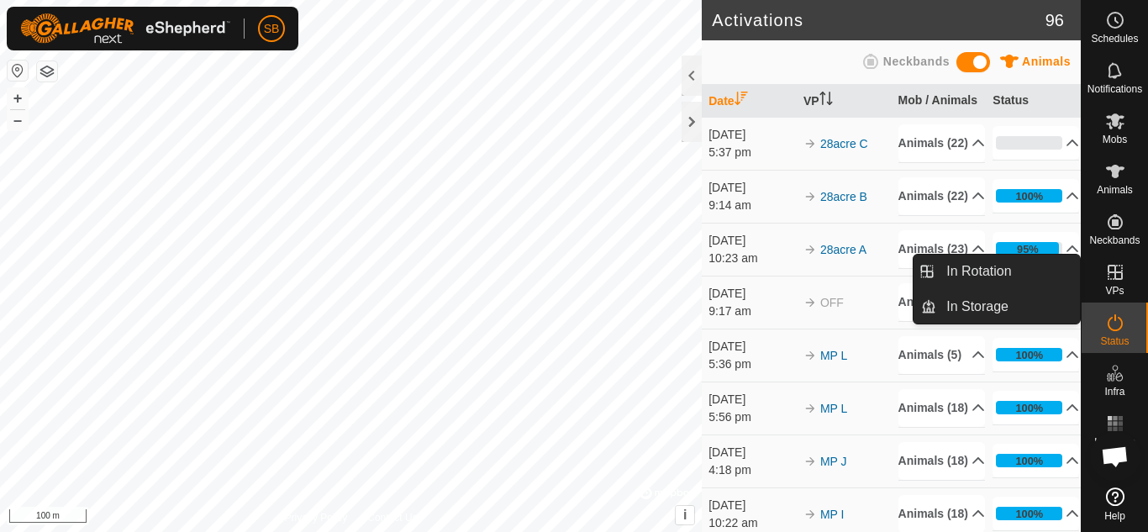
click at [1119, 287] on span "VPs" at bounding box center [1114, 291] width 18 height 10
click at [1111, 279] on icon at bounding box center [1115, 272] width 15 height 15
click at [1029, 264] on link "In Rotation" at bounding box center [1008, 272] width 144 height 34
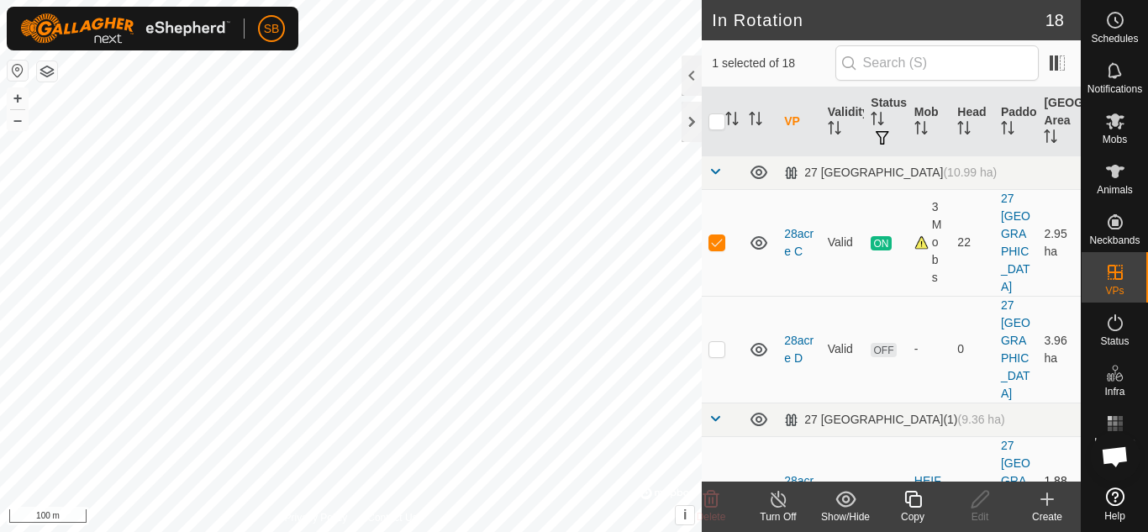
click at [796, 436] on td "28acre A" at bounding box center [800, 489] width 44 height 107
click at [790, 474] on link "28acre A" at bounding box center [798, 489] width 29 height 31
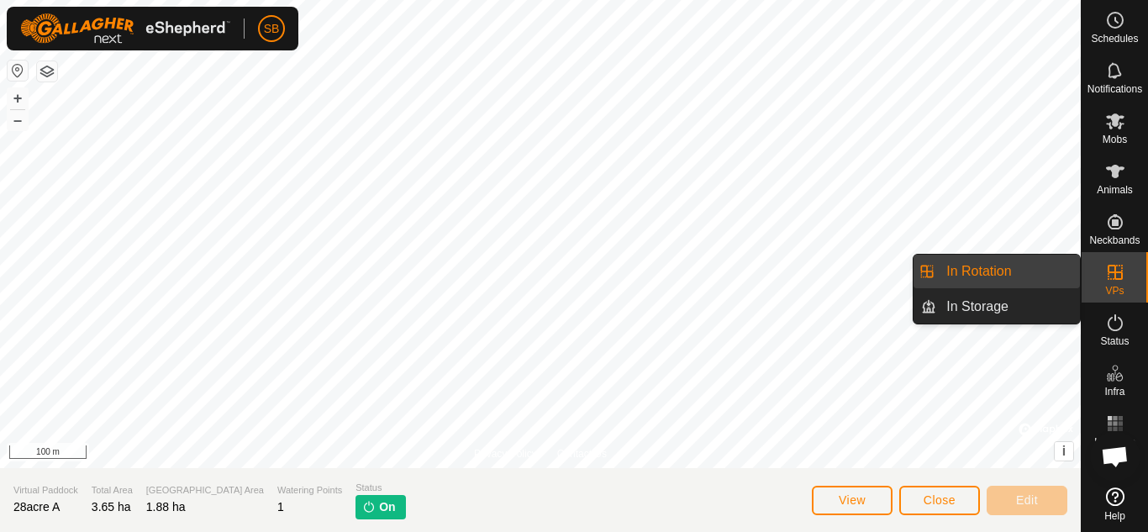
click at [1036, 267] on link "In Rotation" at bounding box center [1008, 272] width 144 height 34
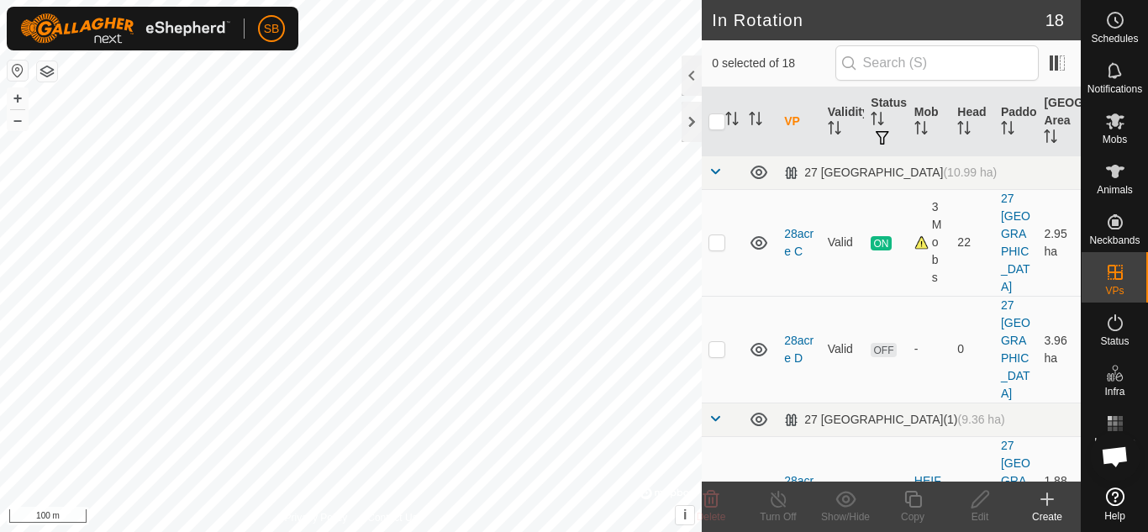
click at [1053, 508] on icon at bounding box center [1047, 499] width 20 height 20
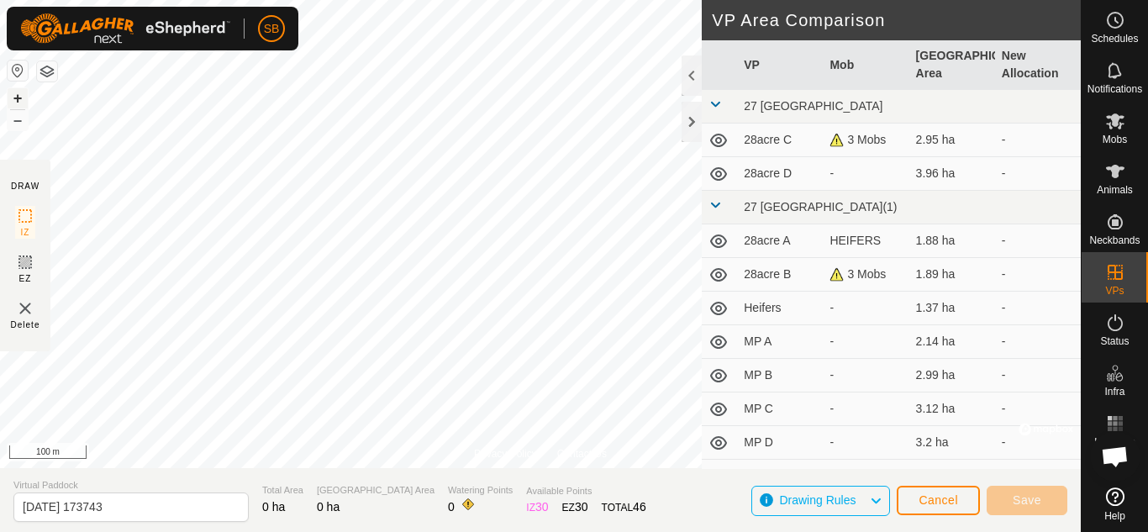
click at [10, 102] on button "+" at bounding box center [18, 98] width 20 height 20
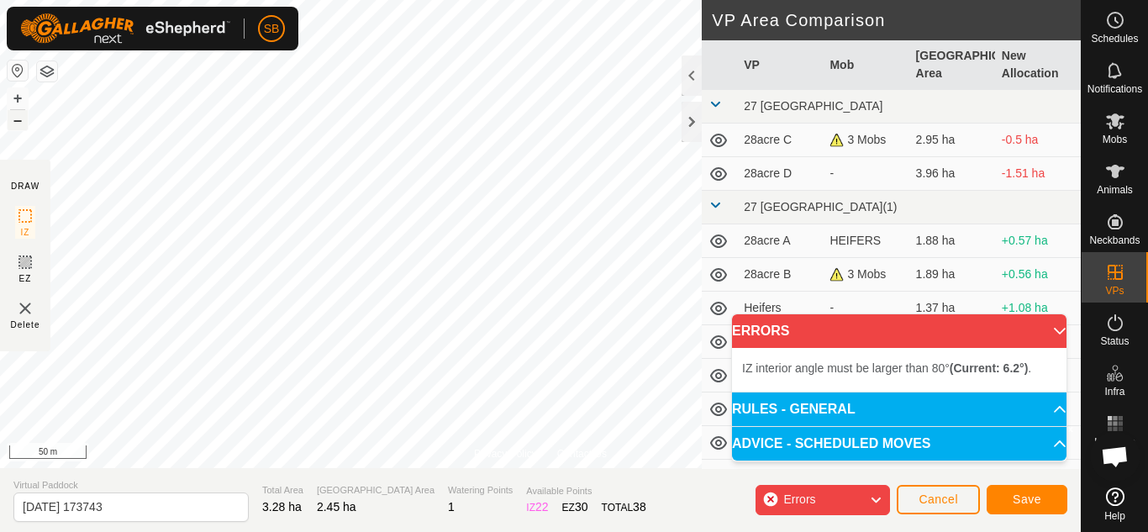
click at [17, 120] on button "–" at bounding box center [18, 120] width 20 height 20
click at [21, 98] on button "+" at bounding box center [18, 98] width 20 height 20
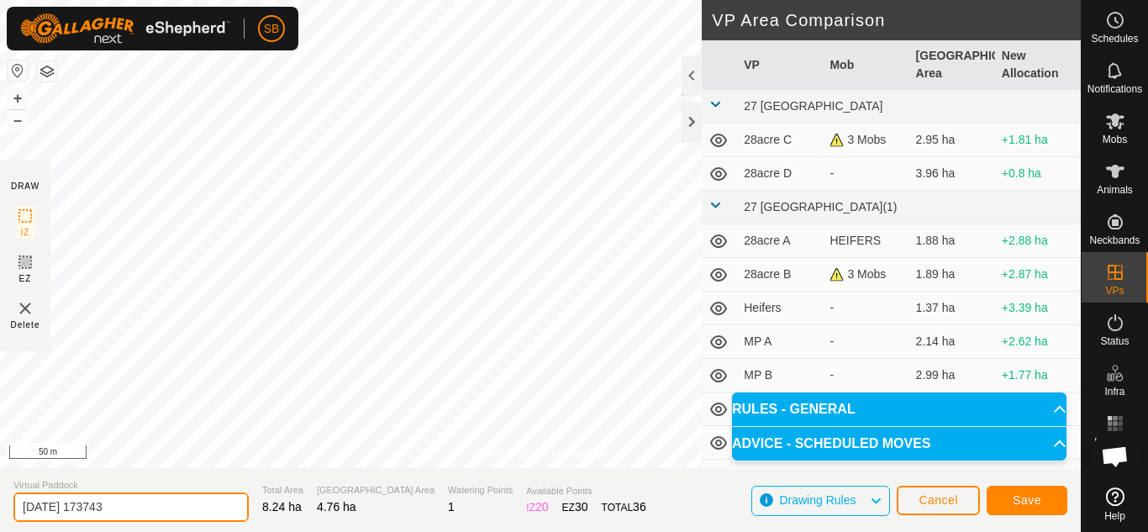
drag, startPoint x: 150, startPoint y: 511, endPoint x: 1, endPoint y: 511, distance: 148.8
click at [1, 511] on section "Virtual Paddock [DATE] 173743 Total Area 8.24 ha Grazing Area 4.76 ha Watering …" at bounding box center [540, 500] width 1081 height 64
type input "28acres E"
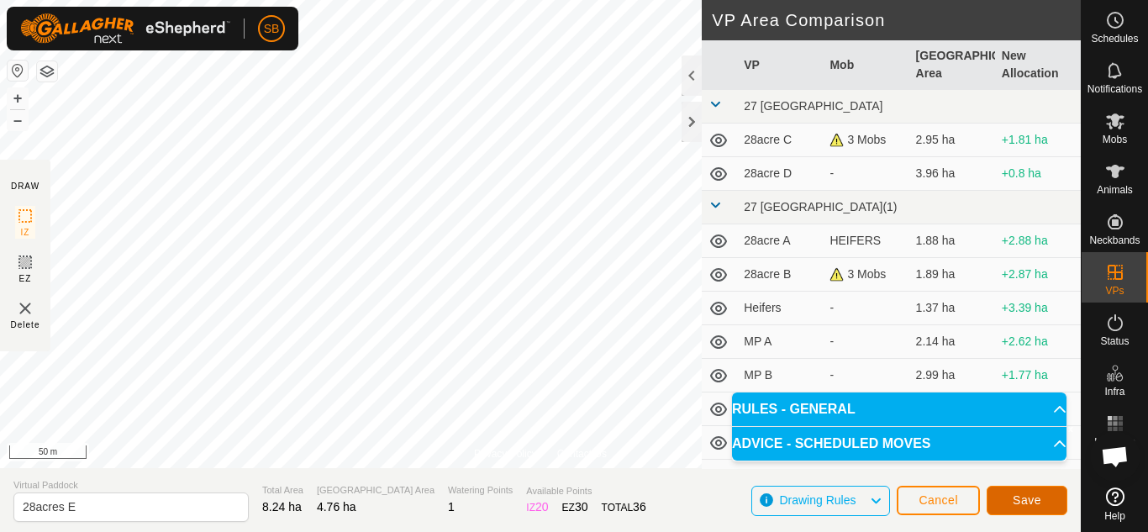
click at [1019, 505] on span "Save" at bounding box center [1027, 499] width 29 height 13
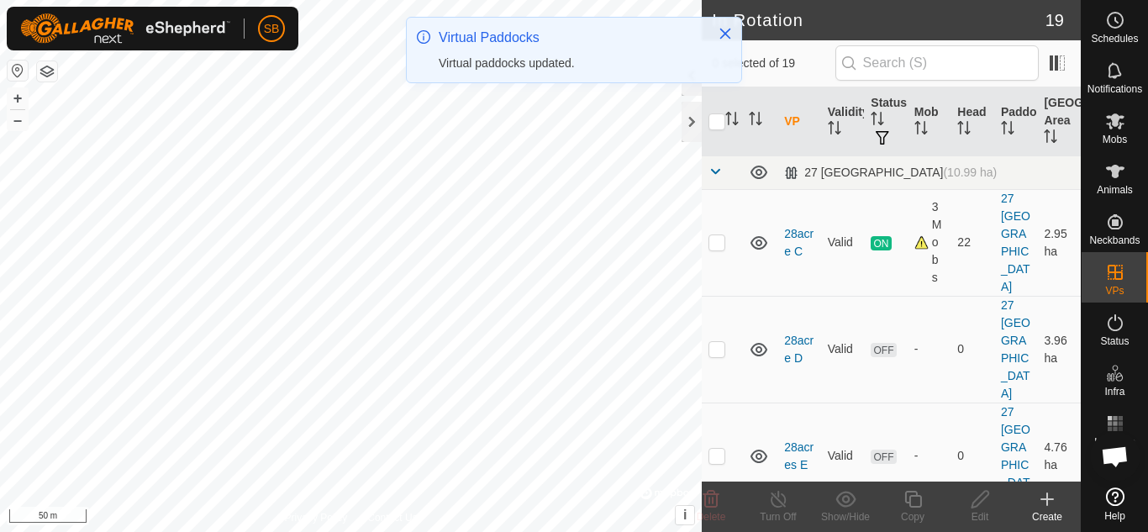
click at [1043, 505] on icon at bounding box center [1047, 499] width 20 height 20
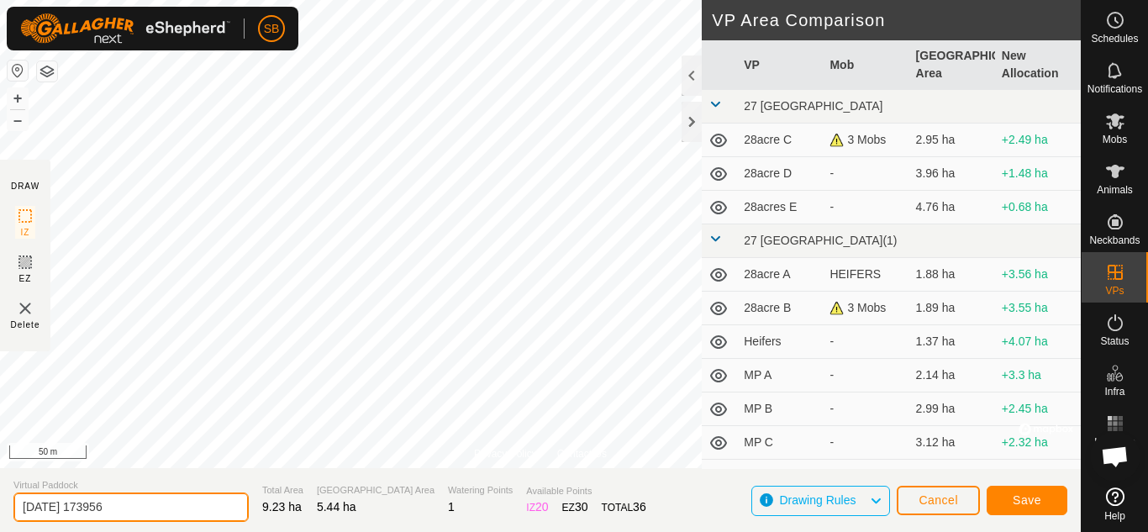
click at [150, 509] on input "[DATE] 173956" at bounding box center [130, 507] width 235 height 29
type input "2"
type input "28acre F"
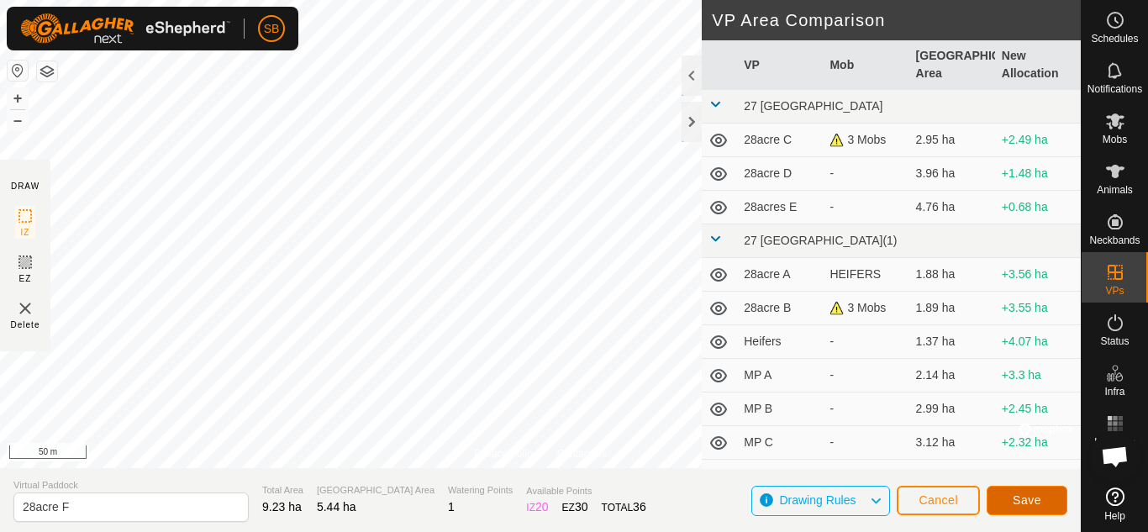
click at [1031, 488] on button "Save" at bounding box center [1027, 500] width 81 height 29
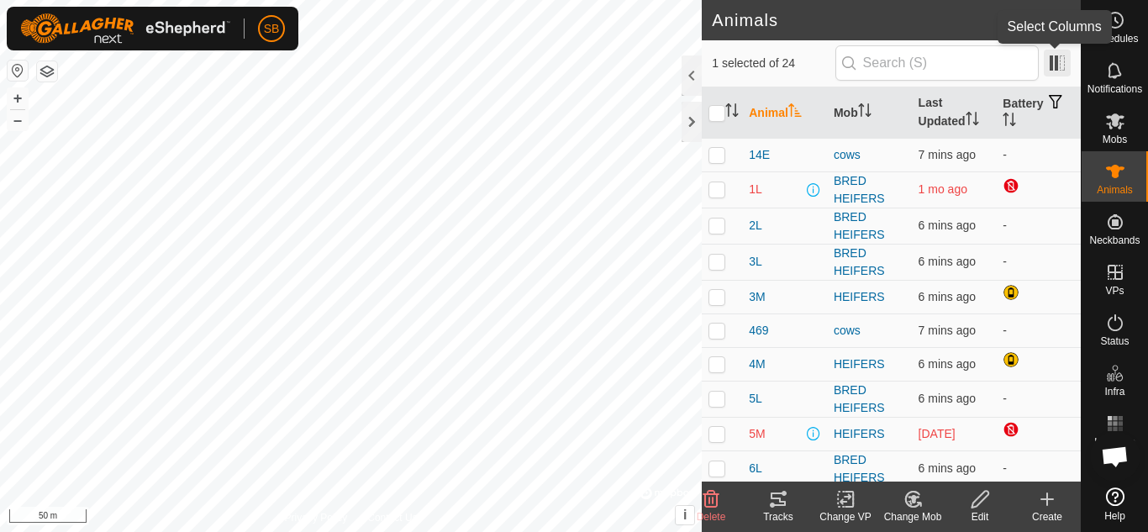
click at [1056, 67] on span at bounding box center [1057, 63] width 27 height 27
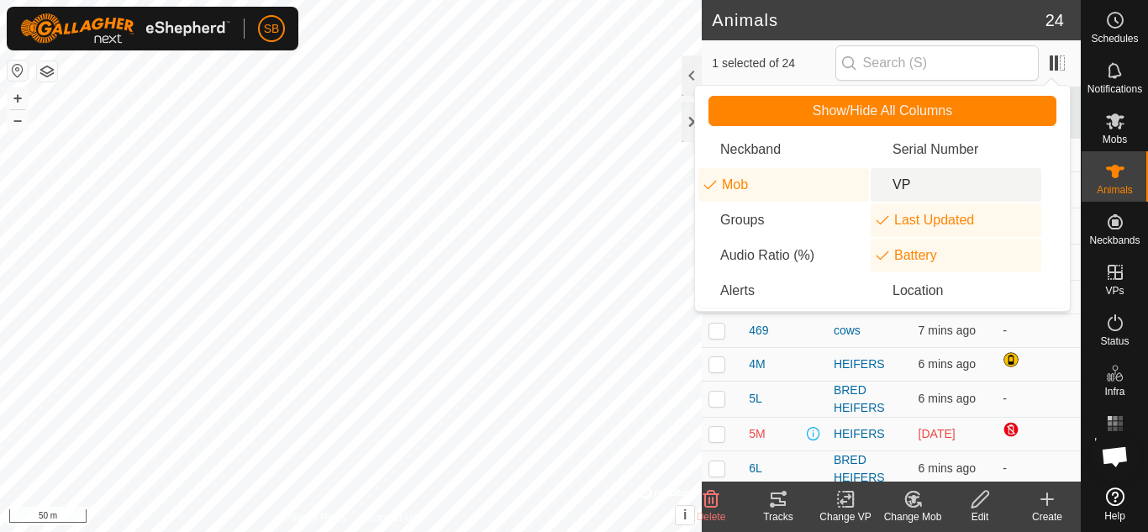
click at [904, 174] on li "VP" at bounding box center [956, 185] width 171 height 34
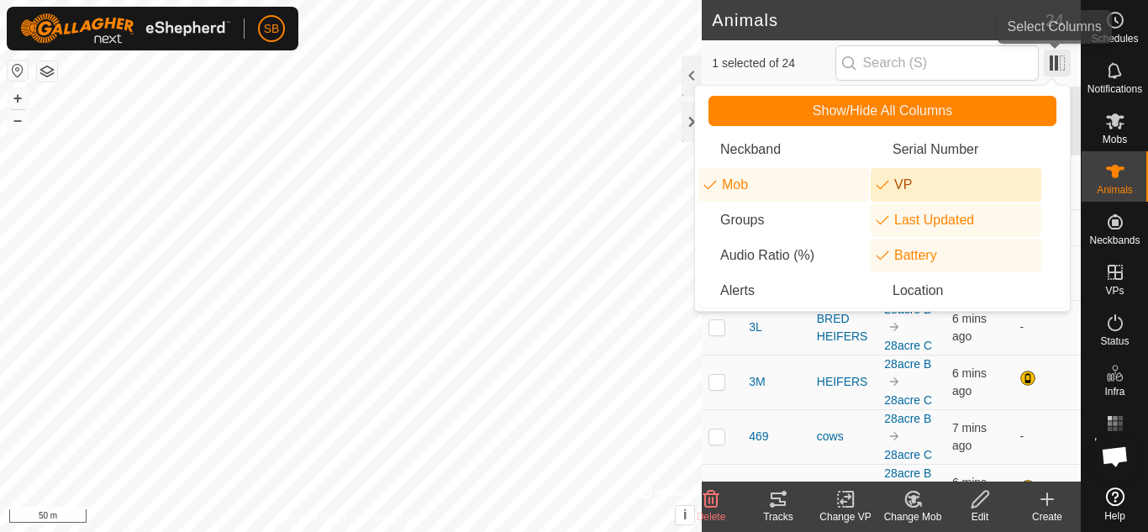
click at [1057, 51] on span at bounding box center [1057, 63] width 27 height 27
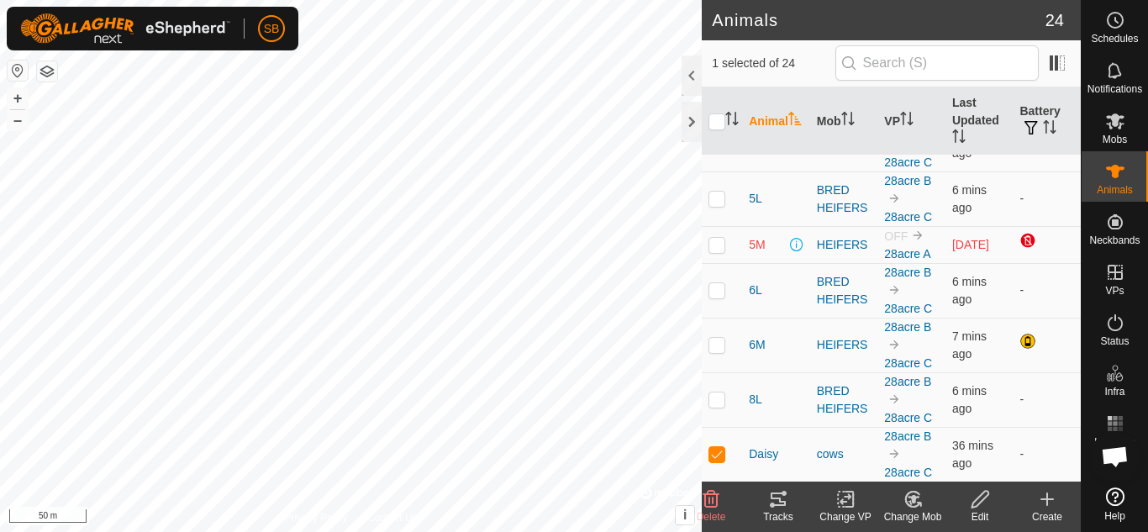
scroll to position [354, 0]
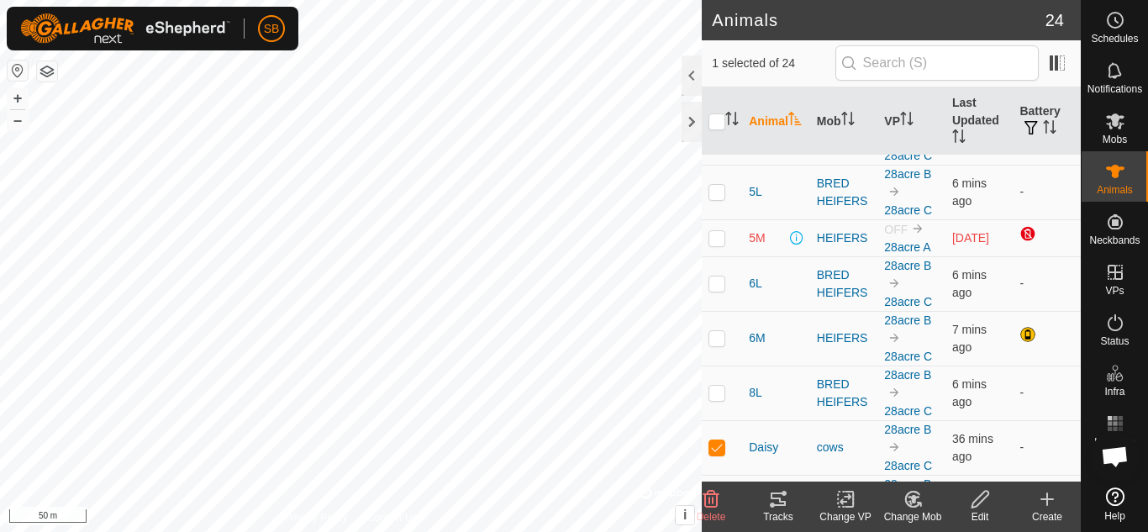
click at [715, 240] on p-checkbox at bounding box center [717, 237] width 17 height 13
checkbox input "true"
click at [850, 509] on icon at bounding box center [846, 499] width 21 height 20
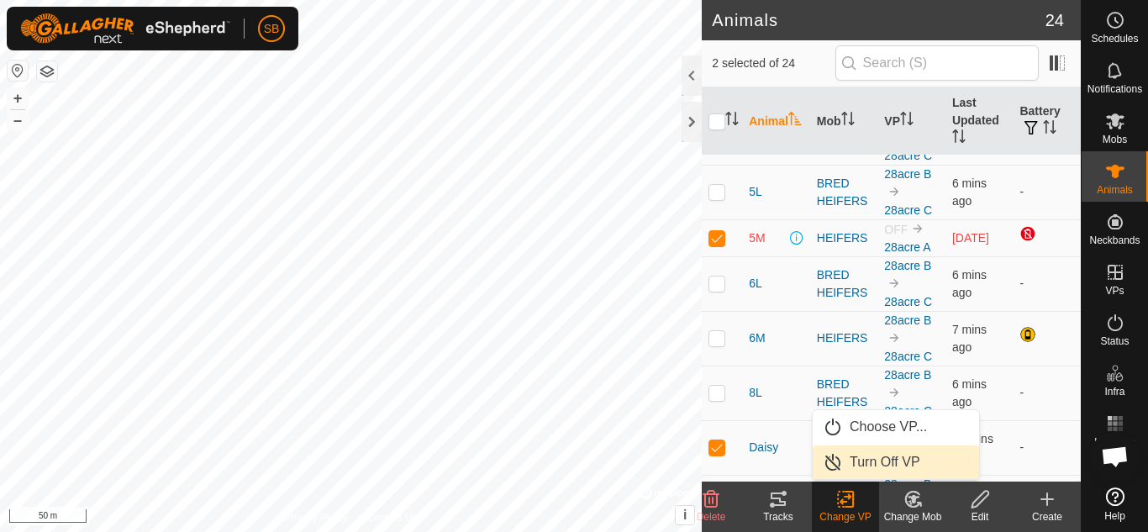
click at [867, 456] on link "Turn Off VP" at bounding box center [896, 463] width 166 height 34
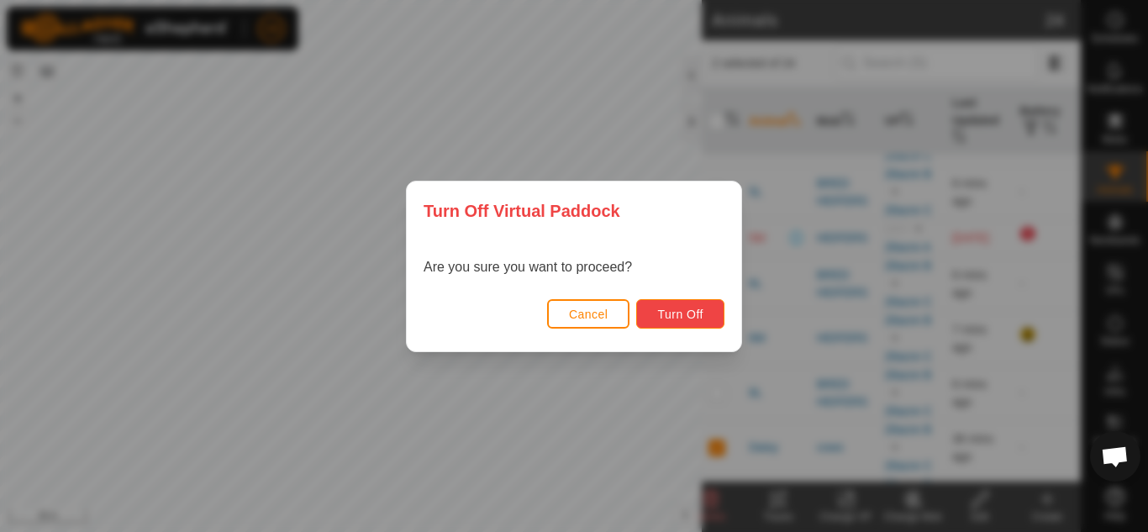
click at [667, 320] on span "Turn Off" at bounding box center [680, 314] width 46 height 13
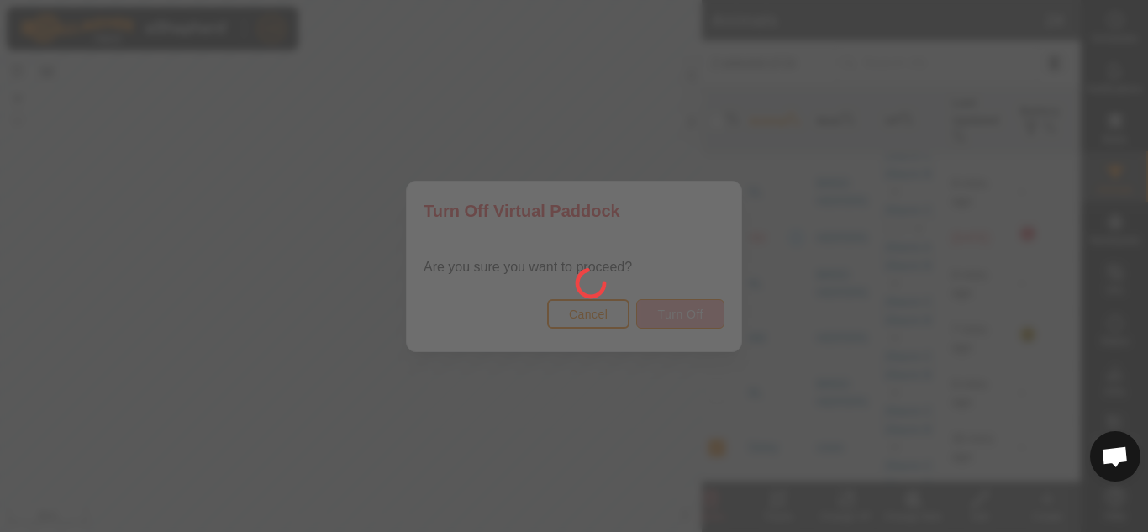
click at [667, 320] on div at bounding box center [574, 266] width 1148 height 532
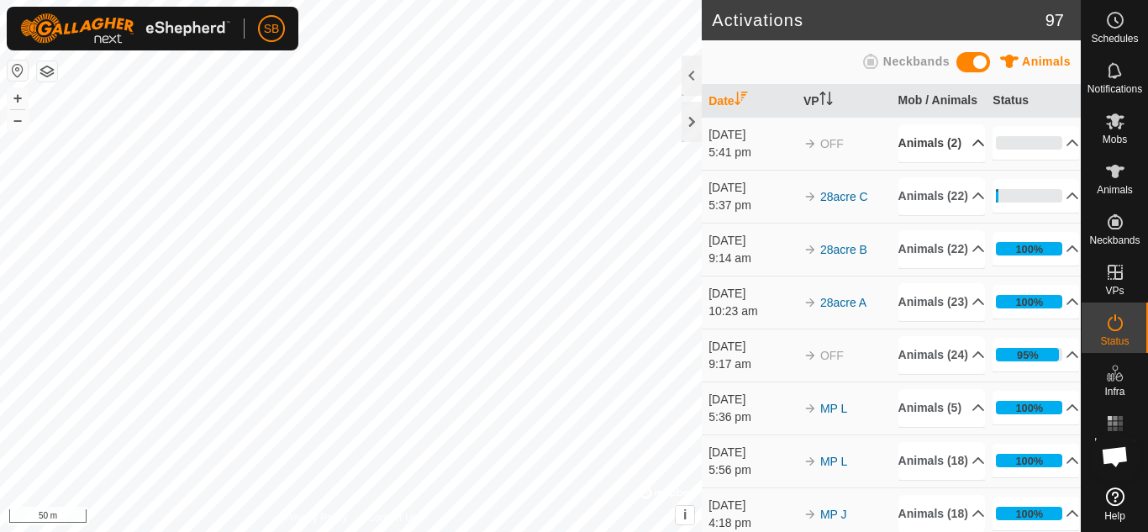
click at [957, 162] on p-accordion-header "Animals (2)" at bounding box center [942, 143] width 87 height 38
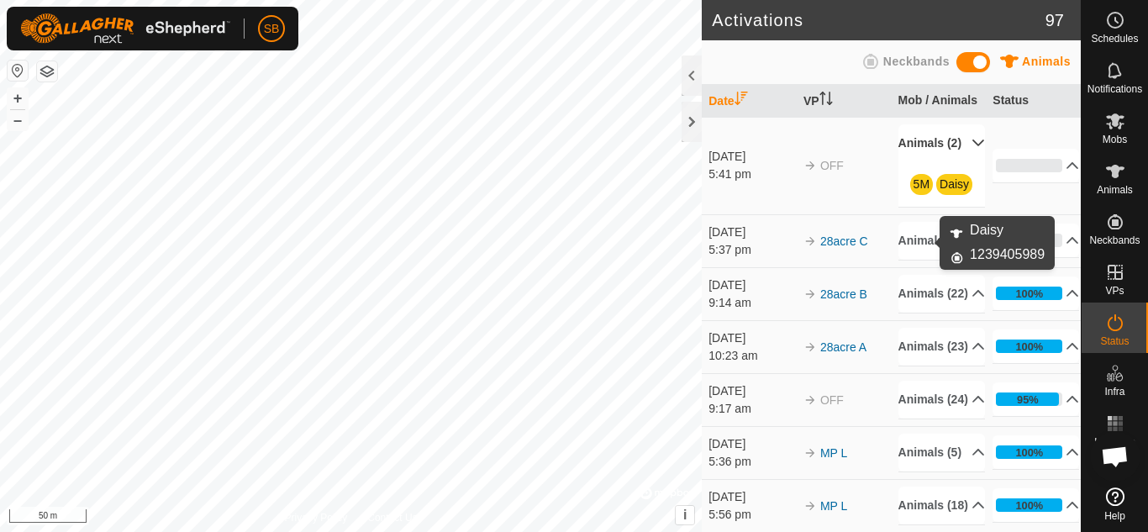
click at [940, 191] on link "Daisy" at bounding box center [954, 183] width 29 height 13
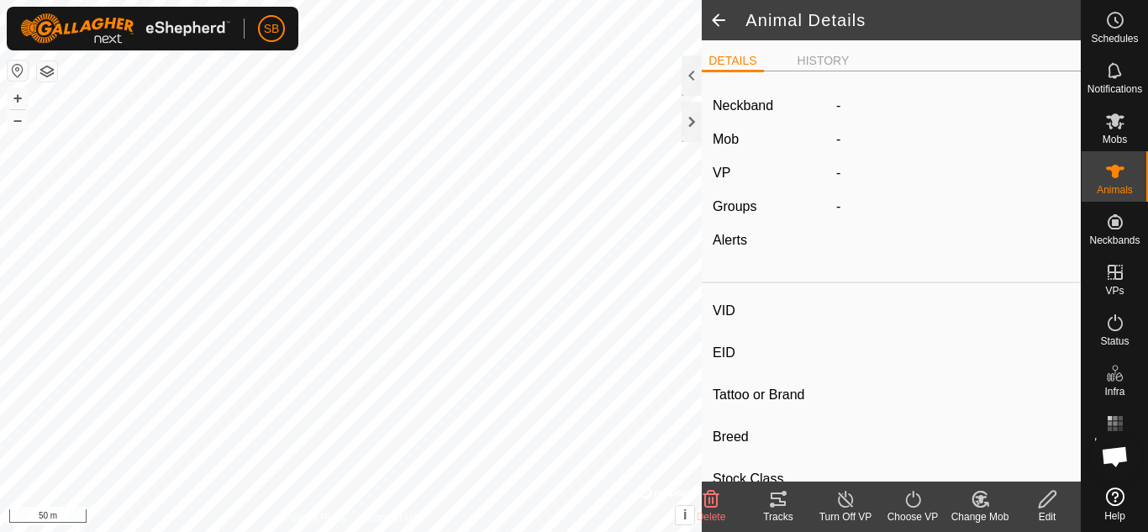
type input "Daisy"
type input "-"
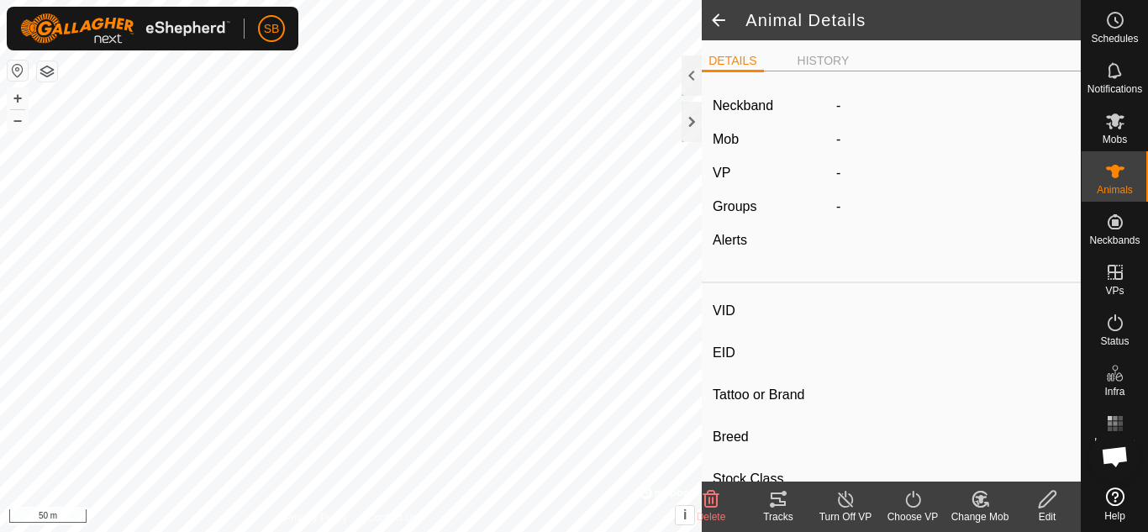
type input "0 kg"
type input "-"
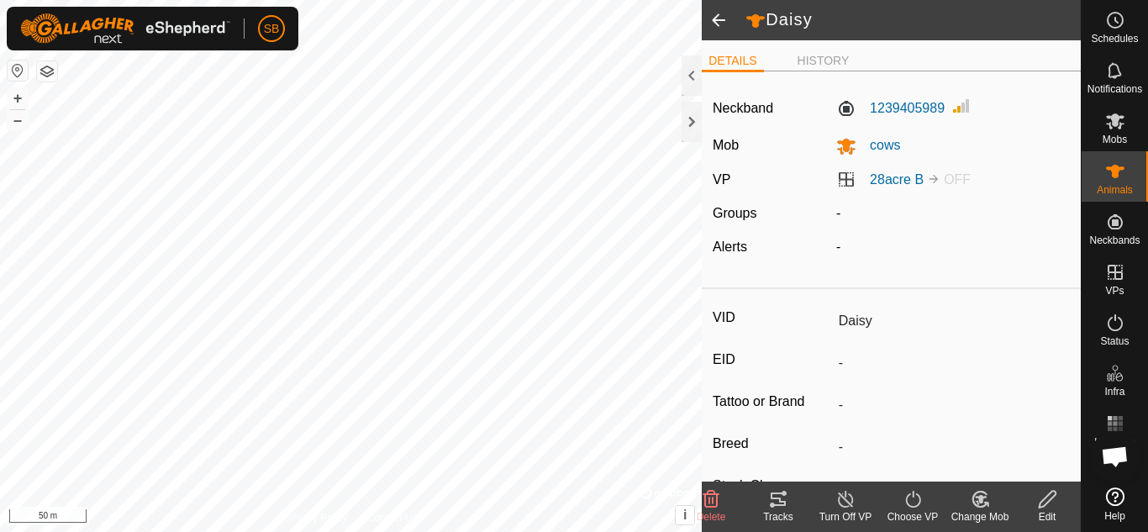
click at [908, 498] on icon at bounding box center [913, 499] width 21 height 20
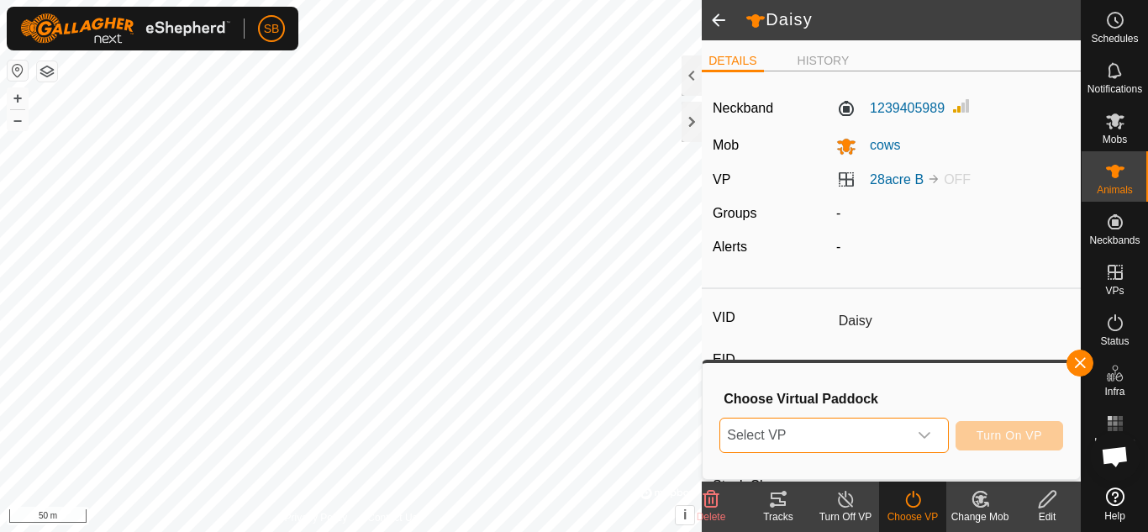
click at [891, 439] on span "Select VP" at bounding box center [813, 436] width 187 height 34
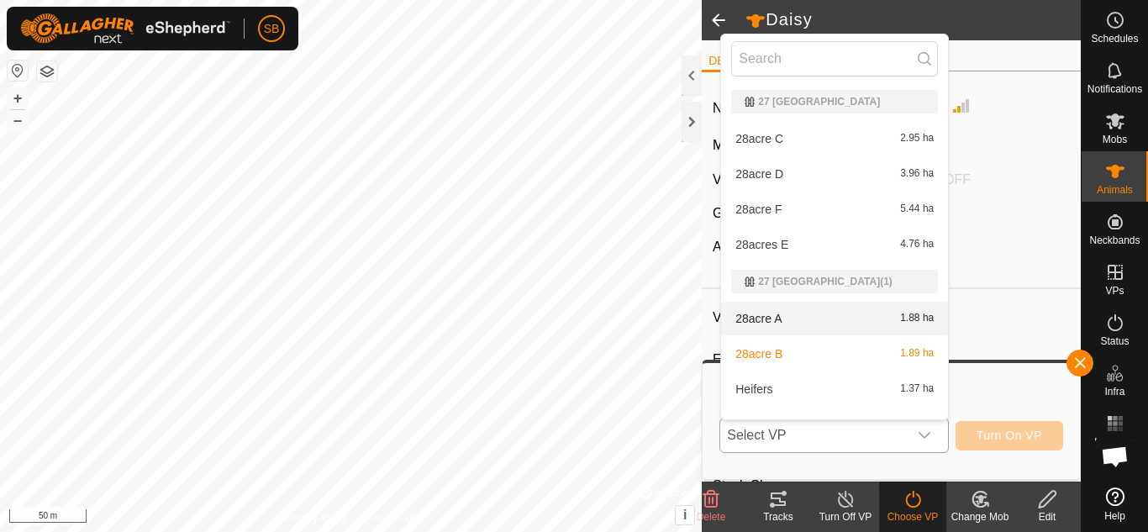
click at [800, 270] on body "SB Schedules Notifications Mobs Animals Neckbands VPs Status Infra Heatmap Help…" at bounding box center [574, 266] width 1148 height 532
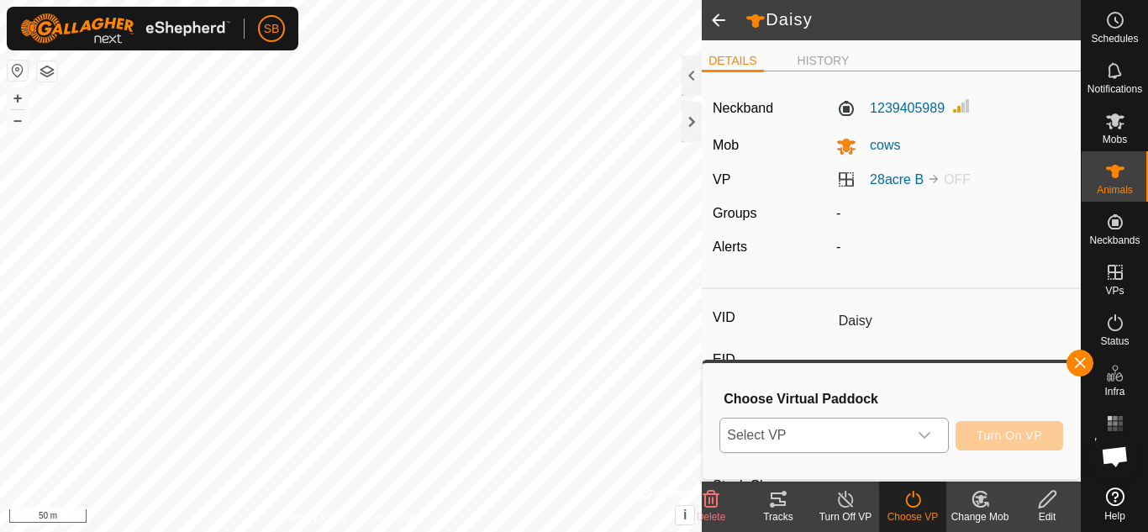
click at [784, 434] on span "Select VP" at bounding box center [813, 436] width 187 height 34
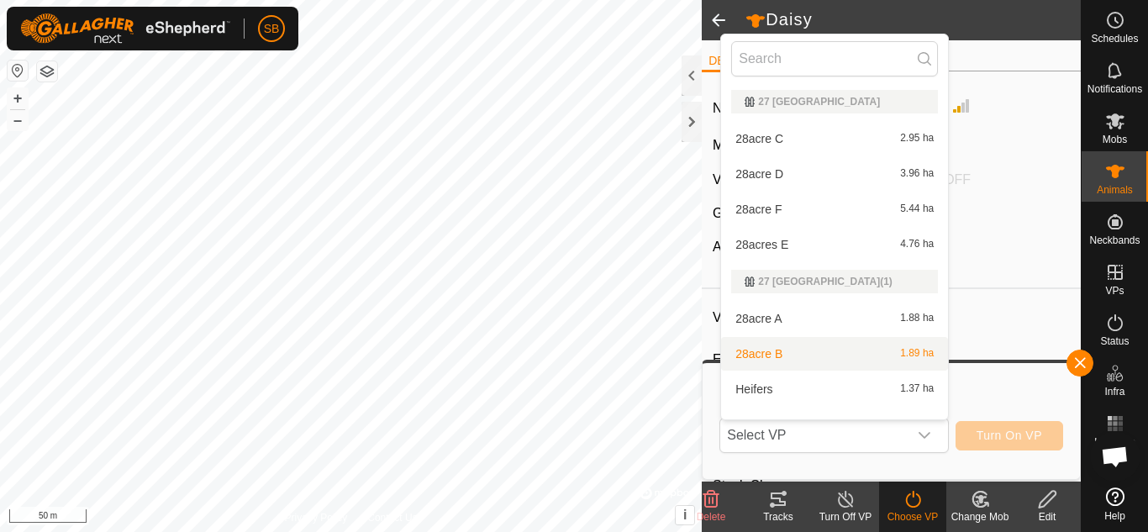
scroll to position [22, 0]
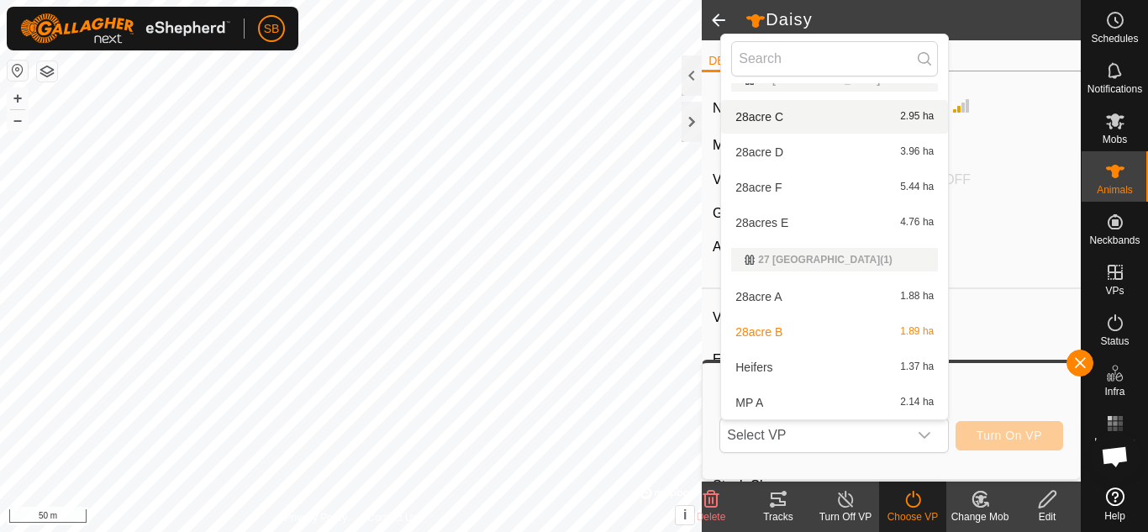
click at [809, 111] on li "28acre C 2.95 ha" at bounding box center [834, 117] width 227 height 34
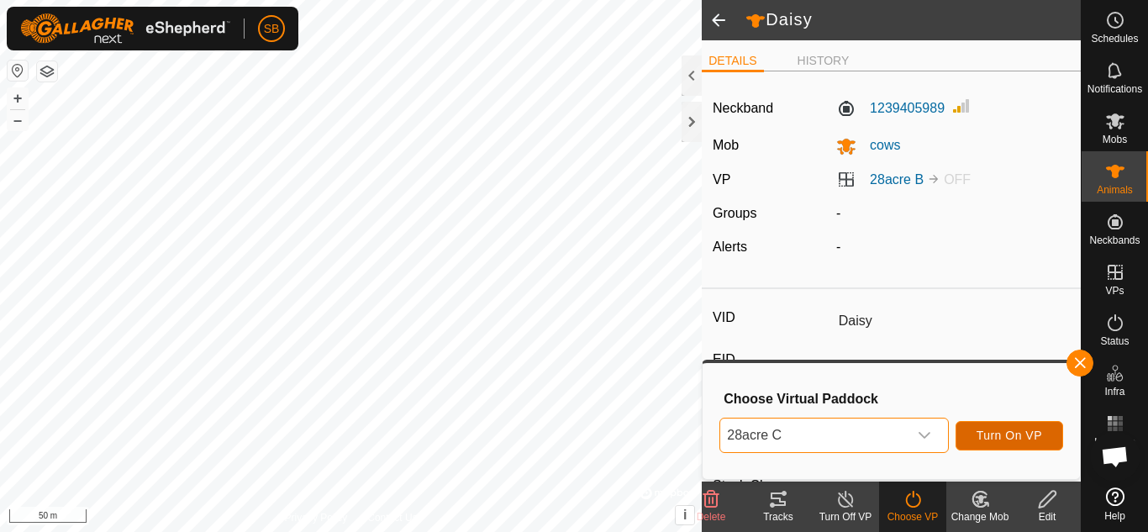
click at [988, 424] on button "Turn On VP" at bounding box center [1010, 435] width 108 height 29
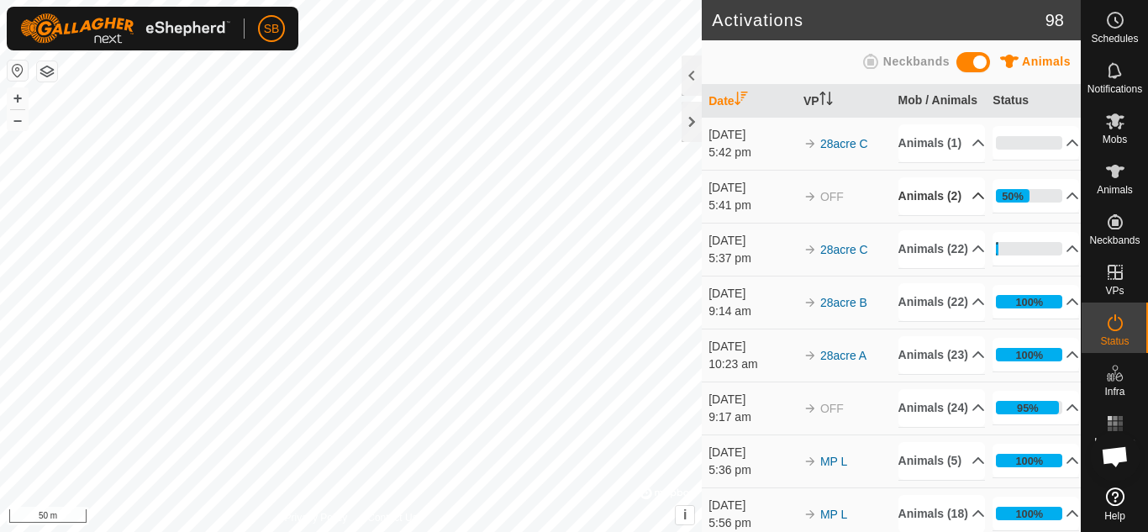
click at [956, 215] on p-accordion-header "Animals (2)" at bounding box center [942, 196] width 87 height 38
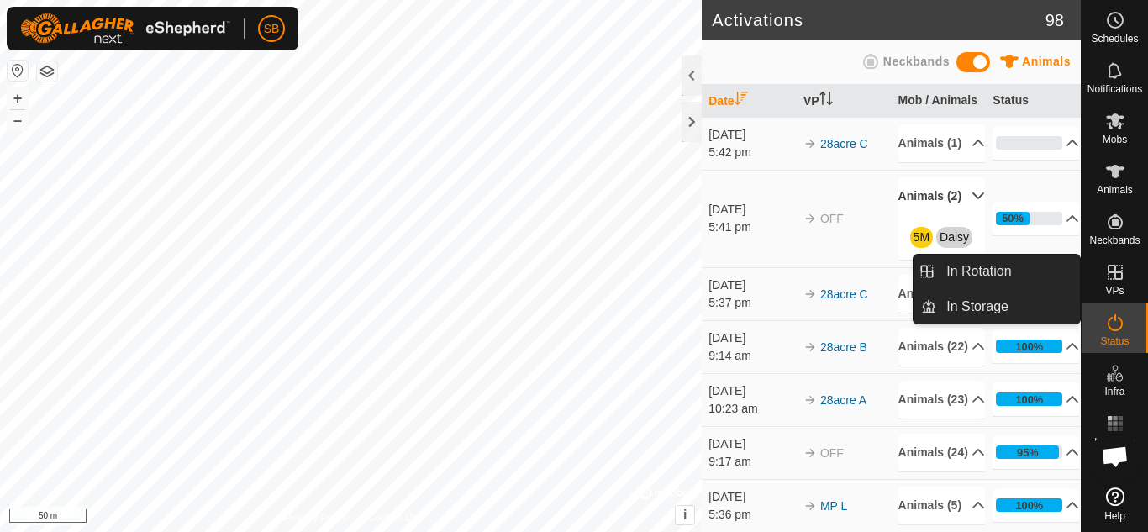
click at [1112, 278] on icon at bounding box center [1115, 272] width 20 height 20
click at [999, 271] on link "In Rotation" at bounding box center [1008, 272] width 144 height 34
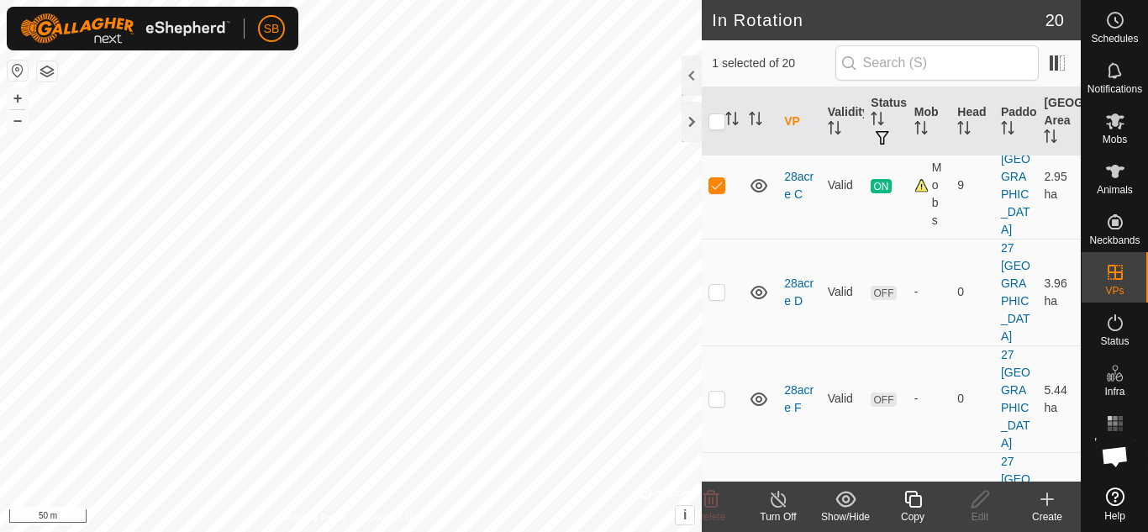
scroll to position [54, 0]
click at [796, 456] on td "28acres E" at bounding box center [800, 509] width 44 height 107
click at [789, 493] on link "28acres E" at bounding box center [798, 508] width 29 height 31
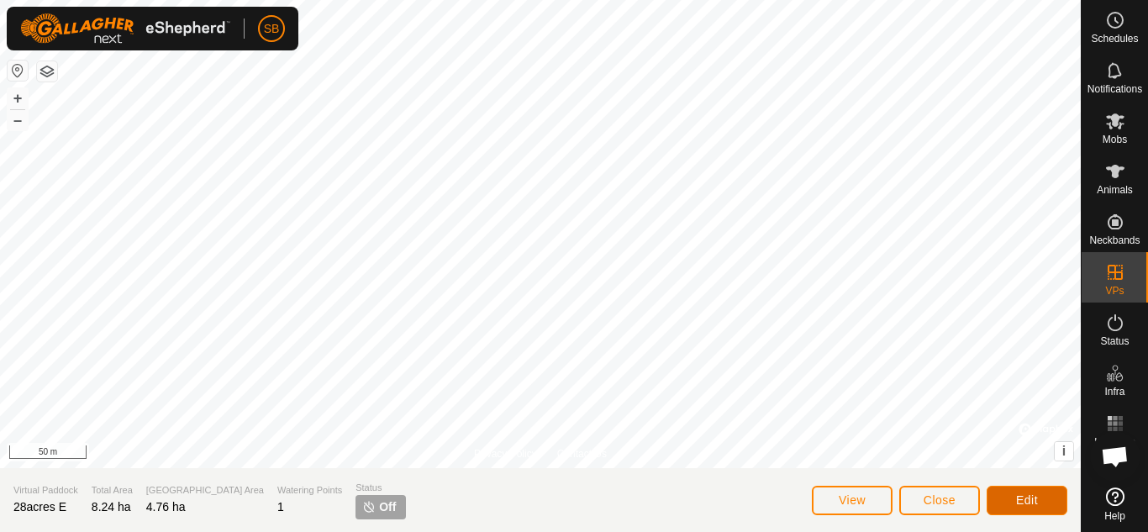
click at [1024, 493] on span "Edit" at bounding box center [1027, 499] width 22 height 13
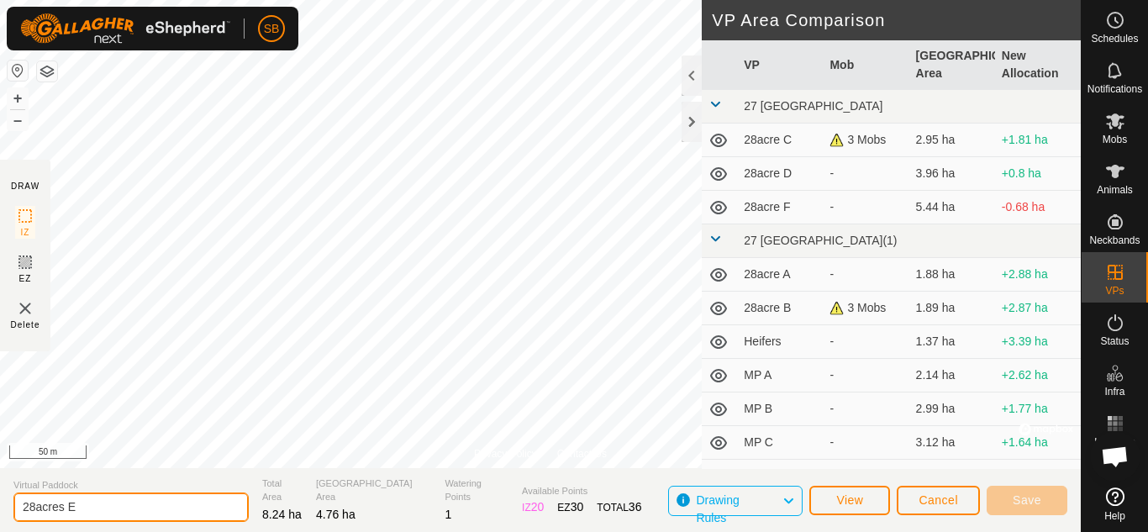
click at [63, 504] on input "28acres E" at bounding box center [130, 507] width 235 height 29
type input "28acre E"
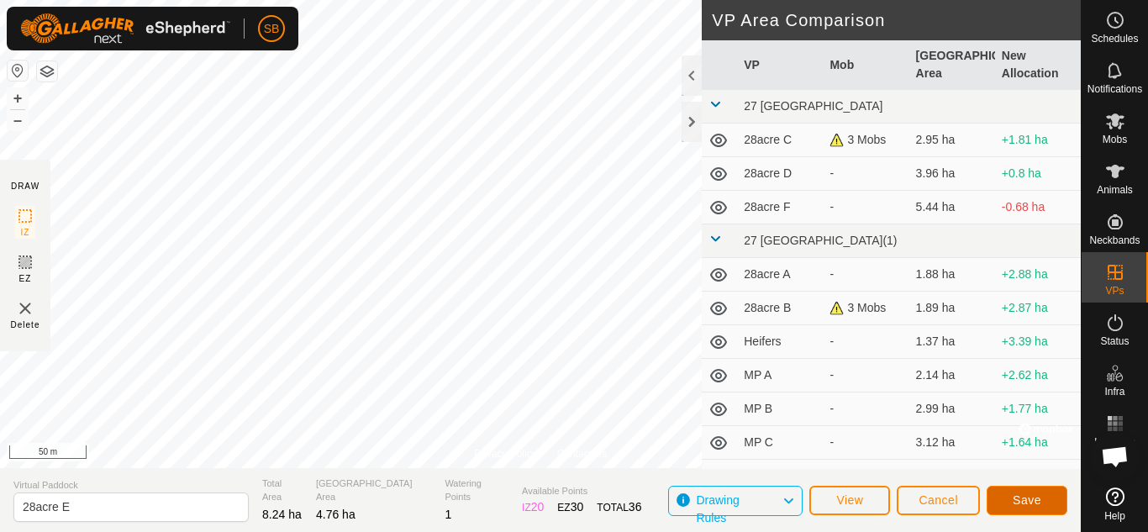
click at [1022, 501] on span "Save" at bounding box center [1027, 499] width 29 height 13
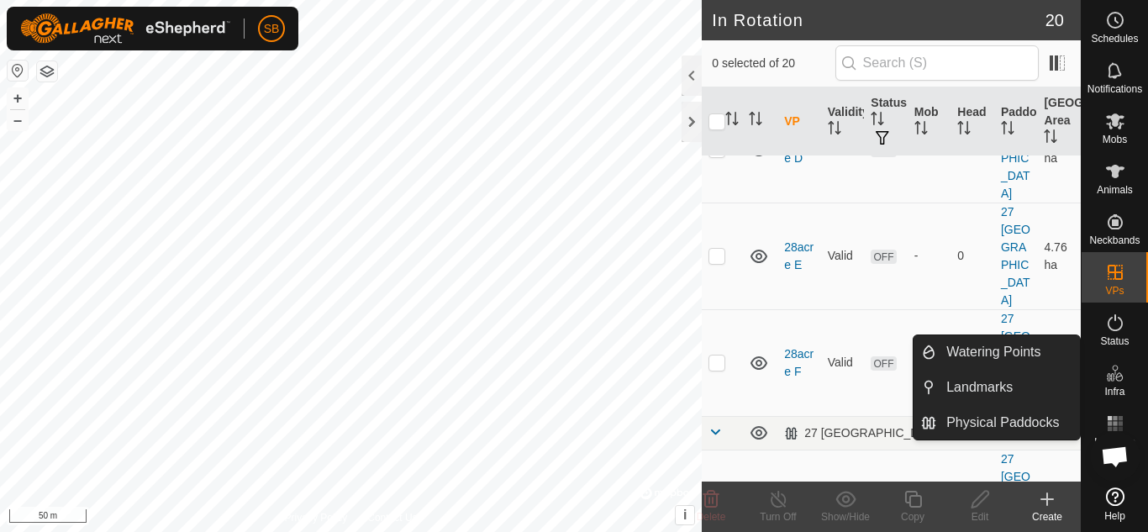
scroll to position [214, 0]
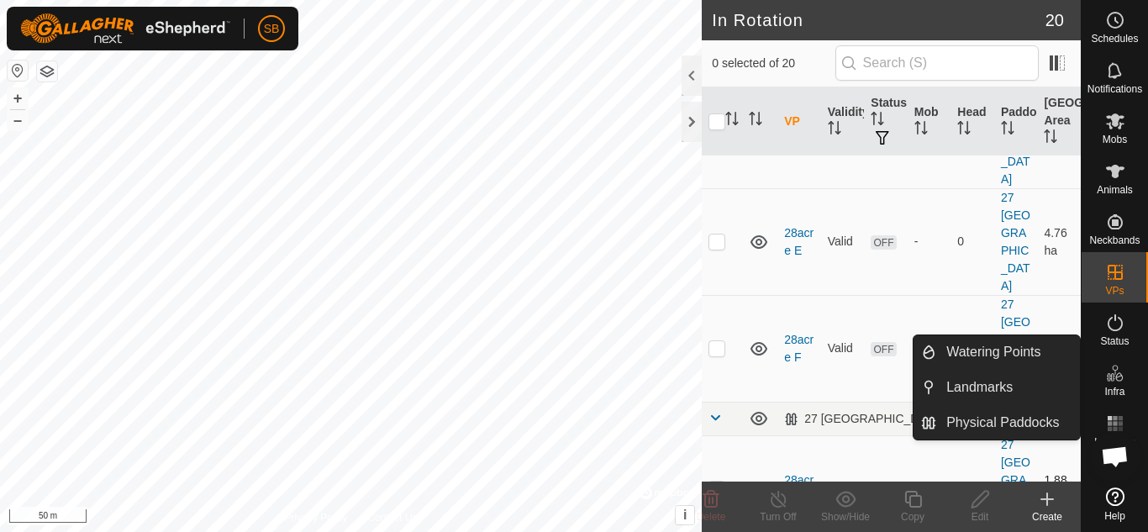
click at [796, 473] on link "28acre A" at bounding box center [798, 488] width 29 height 31
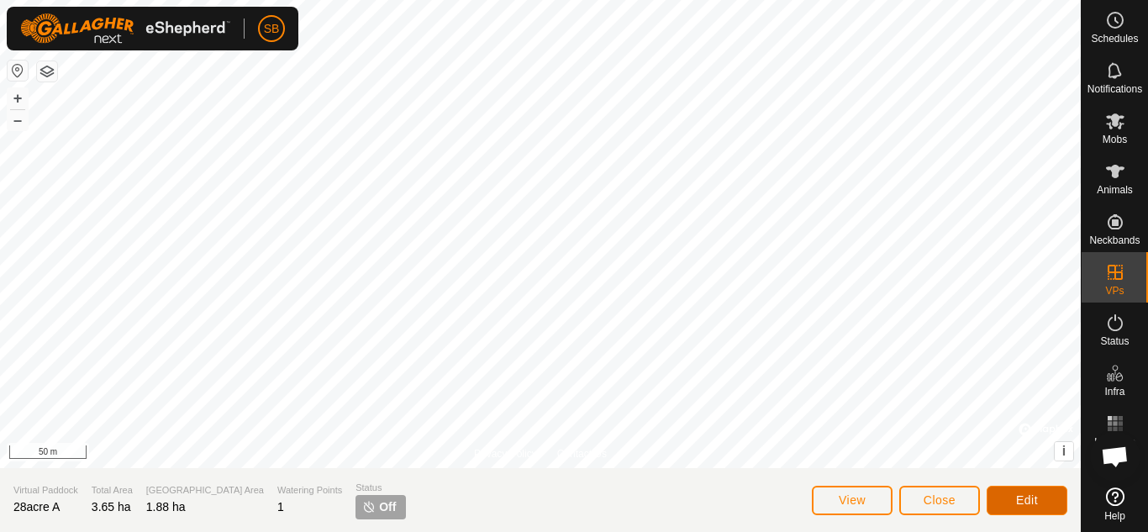
click at [1014, 504] on button "Edit" at bounding box center [1027, 500] width 81 height 29
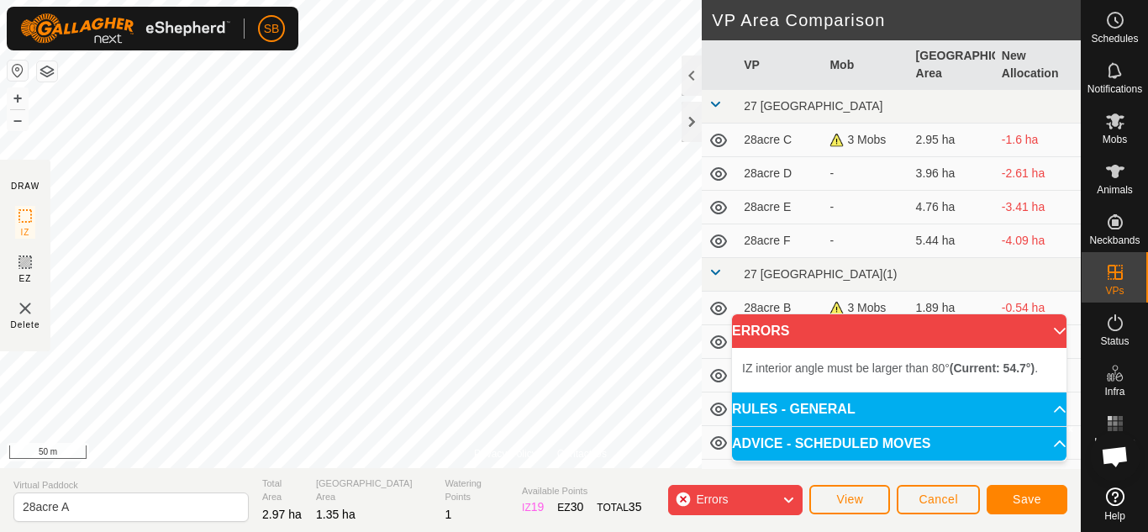
click at [703, 259] on div "Privacy Policy Contact Us Status: OFF Type: Inclusion Zone + – ⇧ i © Mapbox , ©…" at bounding box center [540, 266] width 1081 height 532
click at [1047, 498] on button "Save" at bounding box center [1027, 499] width 81 height 29
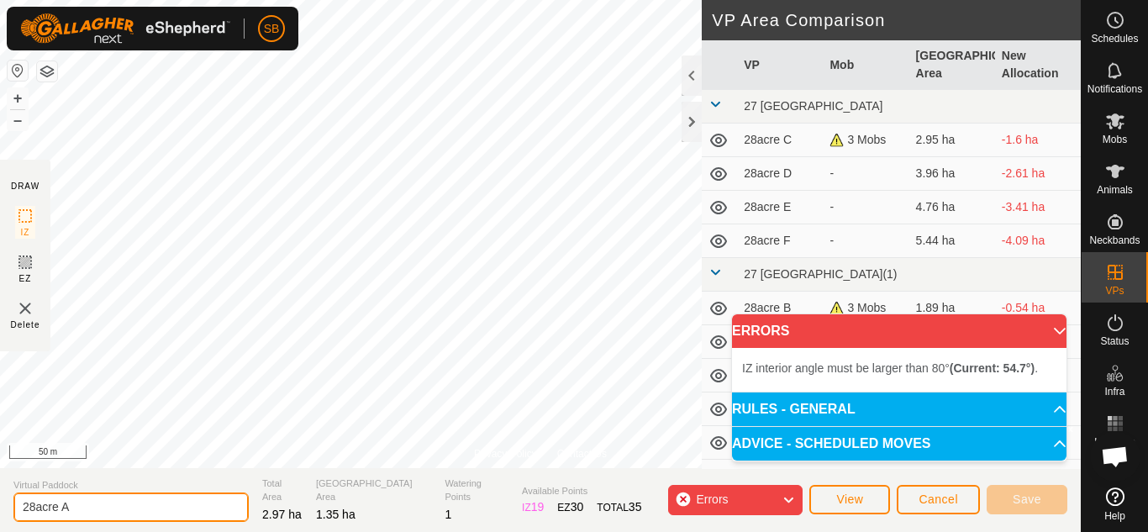
click at [57, 504] on input "28acre A" at bounding box center [130, 507] width 235 height 29
type input "28acres A"
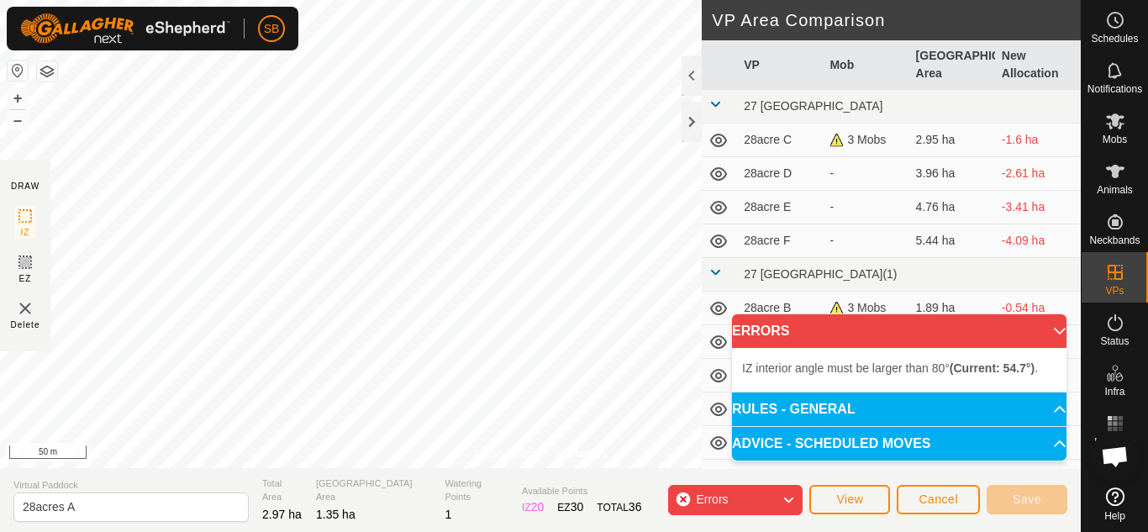
click at [766, 498] on div "Errors" at bounding box center [735, 500] width 134 height 30
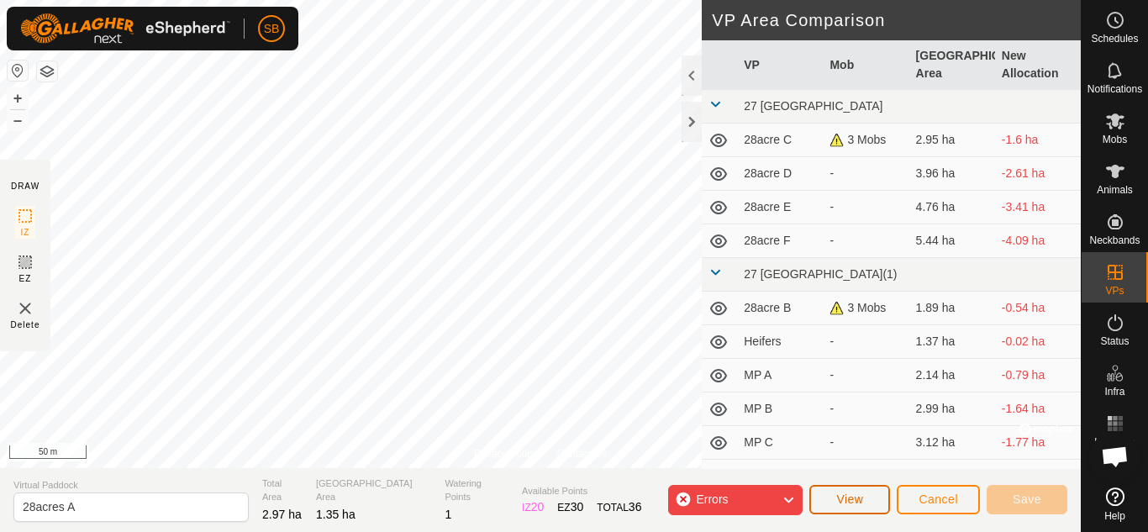
click at [875, 498] on button "View" at bounding box center [849, 499] width 81 height 29
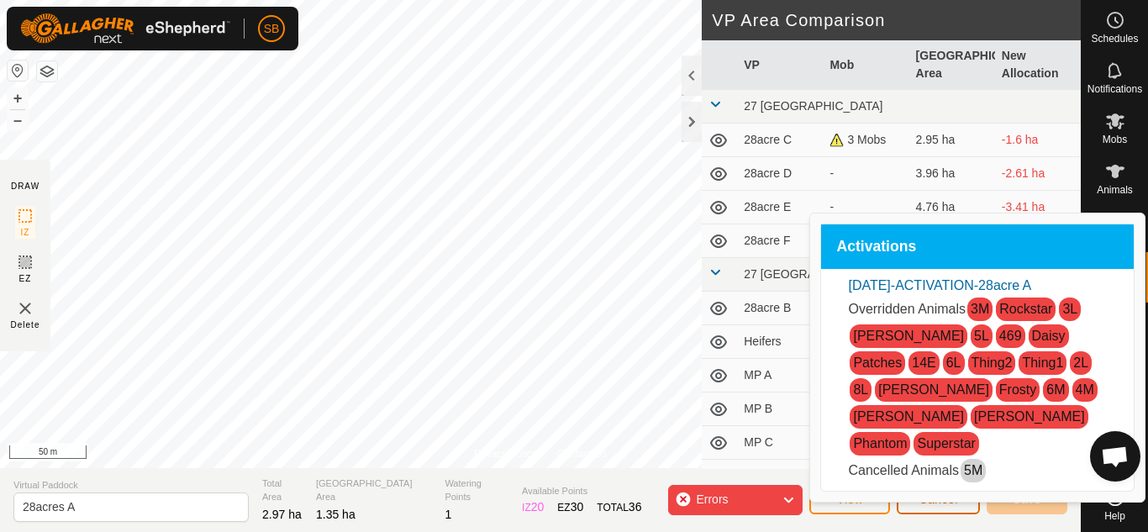
click at [942, 494] on span "Cancel" at bounding box center [939, 499] width 40 height 13
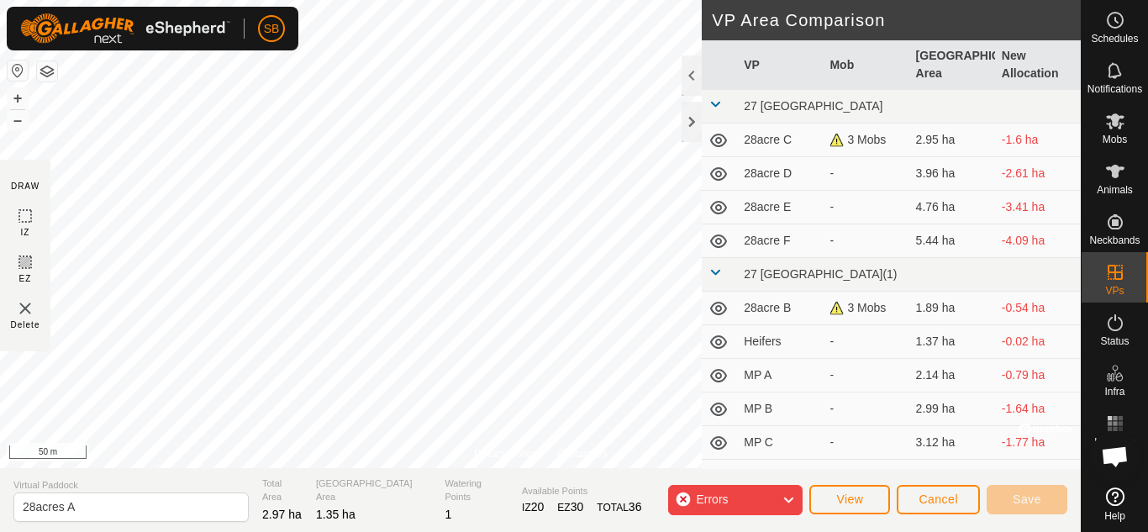
click at [779, 498] on div "Errors" at bounding box center [735, 500] width 134 height 30
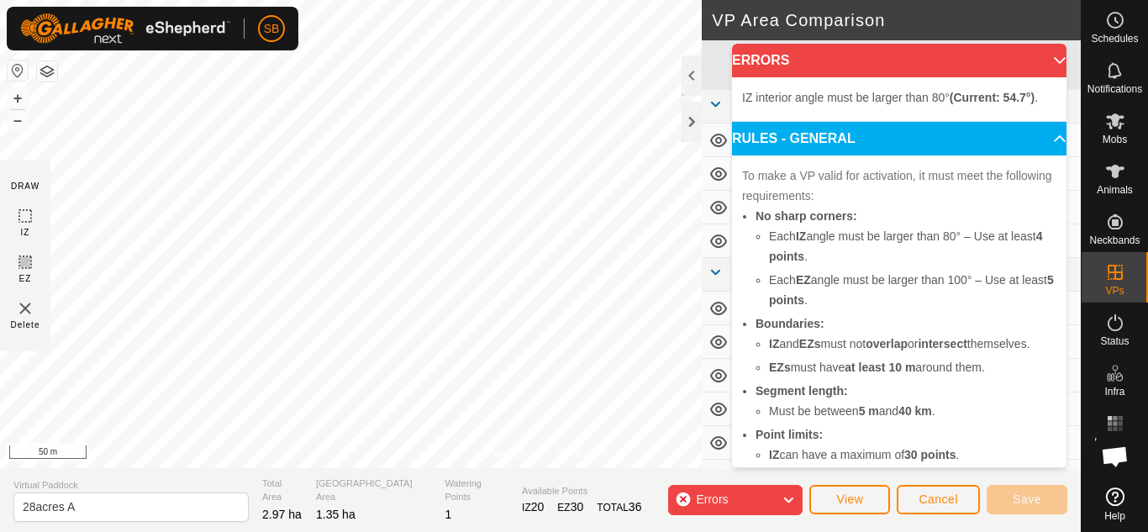
click at [785, 493] on icon at bounding box center [788, 500] width 13 height 22
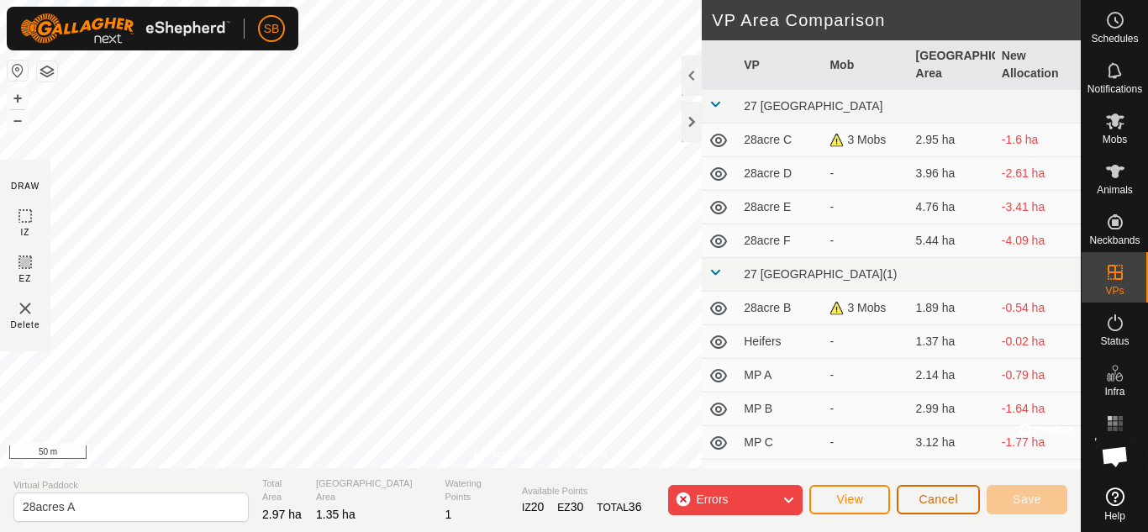
click at [920, 494] on span "Cancel" at bounding box center [939, 499] width 40 height 13
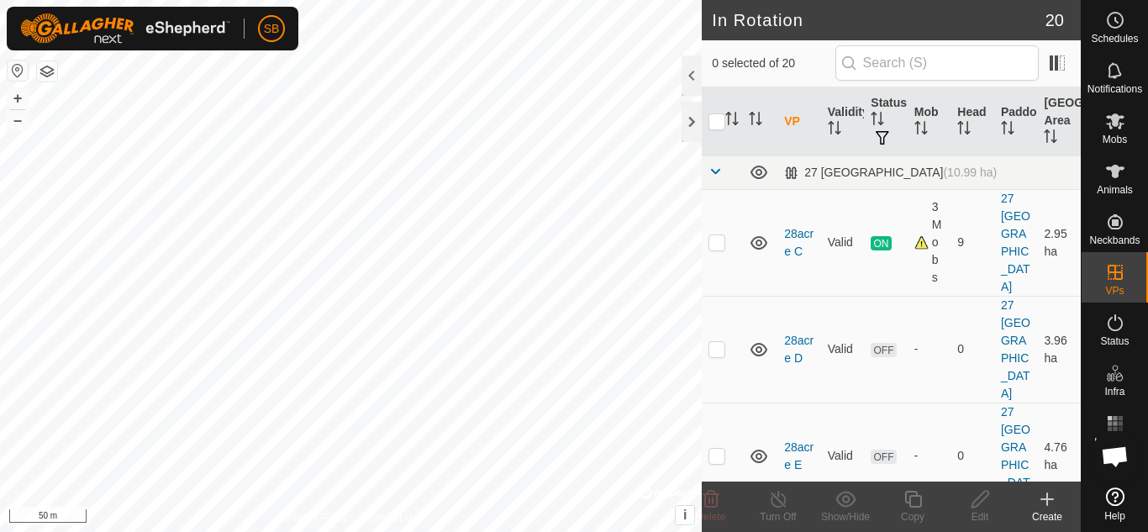
checkbox input "true"
checkbox input "false"
checkbox input "true"
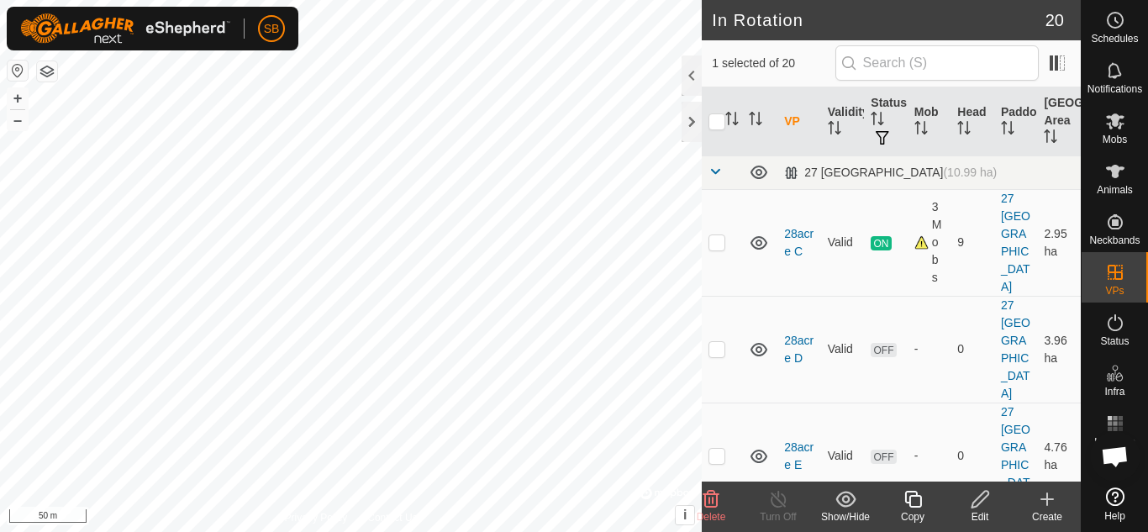
checkbox input "true"
checkbox input "false"
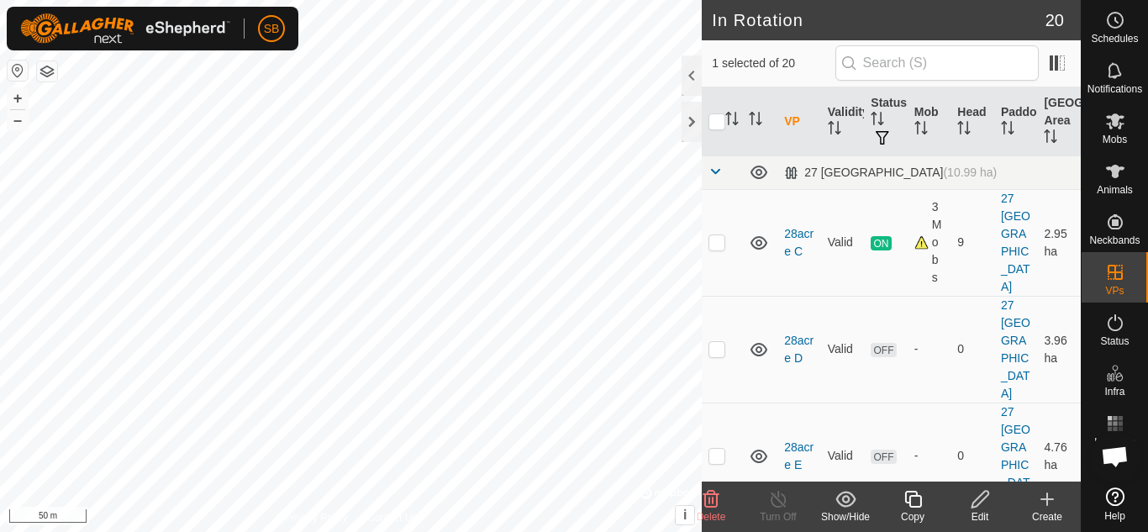
checkbox input "true"
checkbox input "false"
checkbox input "true"
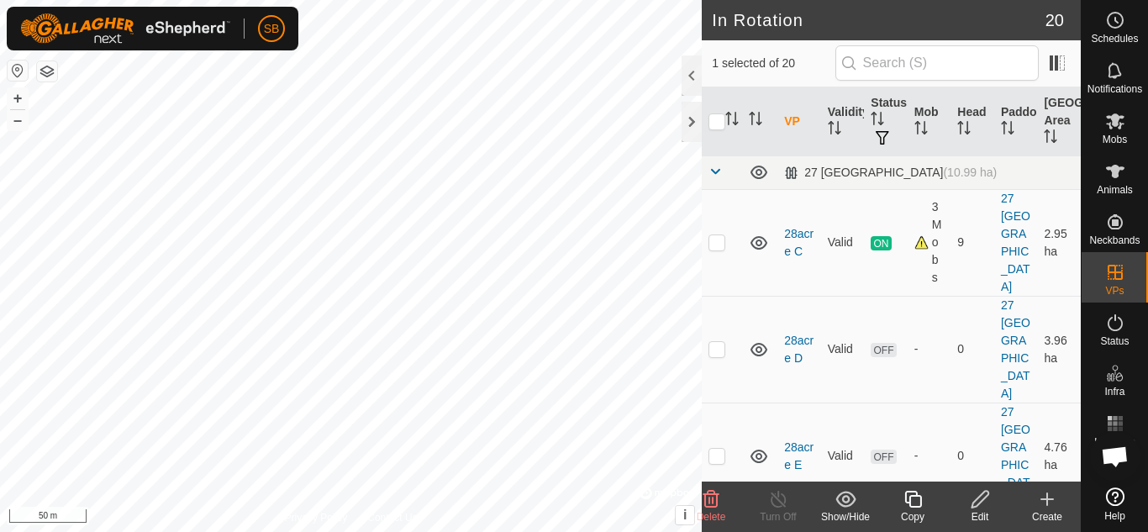
checkbox input "true"
checkbox input "false"
checkbox input "true"
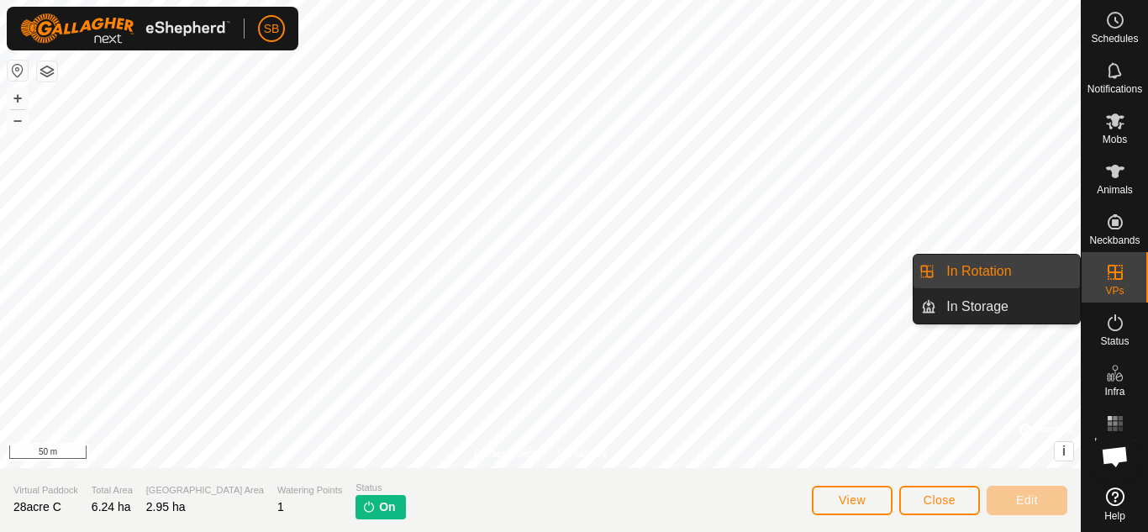
click at [1109, 276] on icon at bounding box center [1115, 272] width 20 height 20
click at [1016, 266] on link "In Rotation" at bounding box center [1008, 272] width 144 height 34
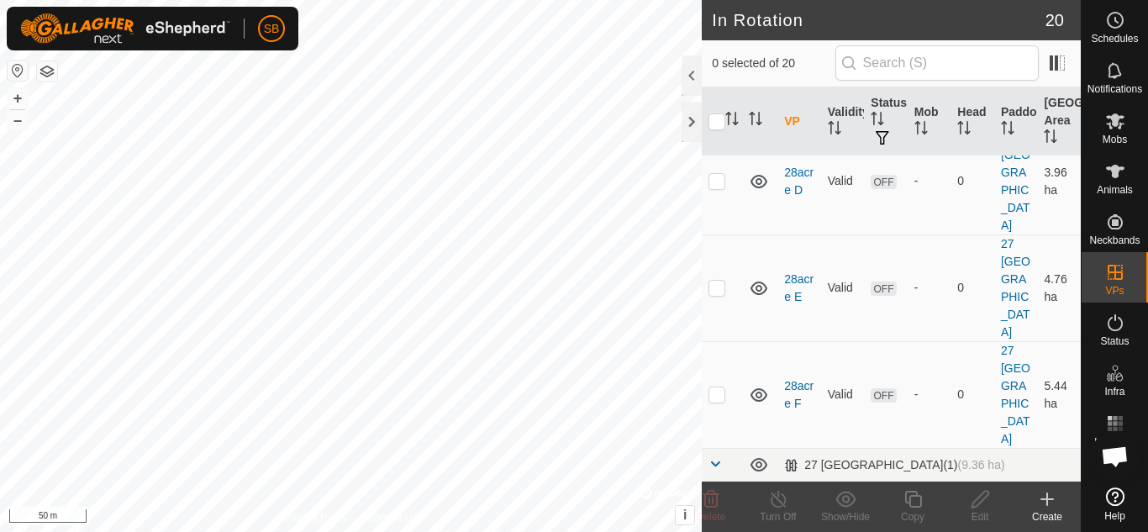
scroll to position [178, 0]
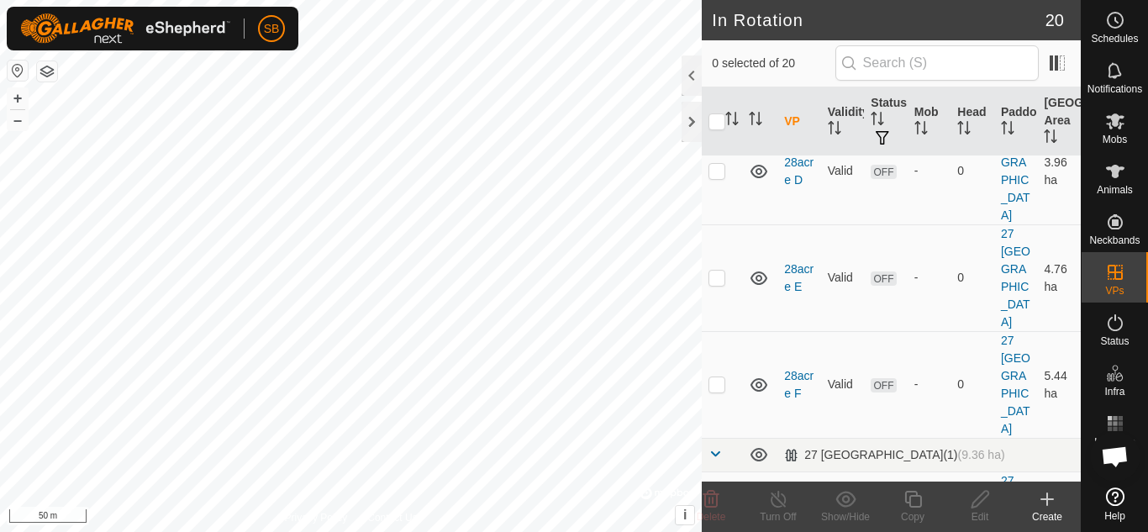
click at [790, 509] on link "28acre A" at bounding box center [798, 524] width 29 height 31
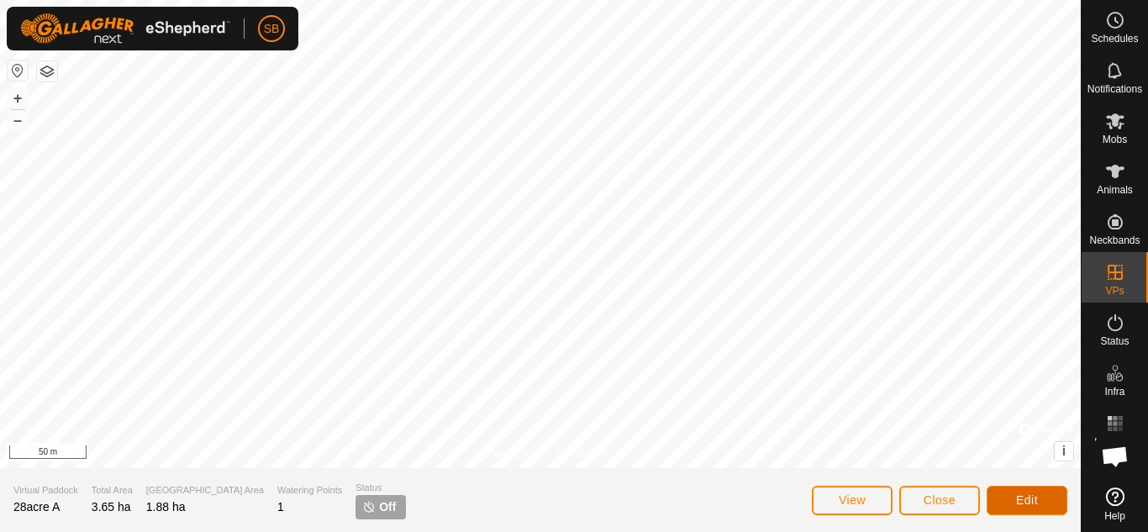
click at [1016, 498] on span "Edit" at bounding box center [1027, 499] width 22 height 13
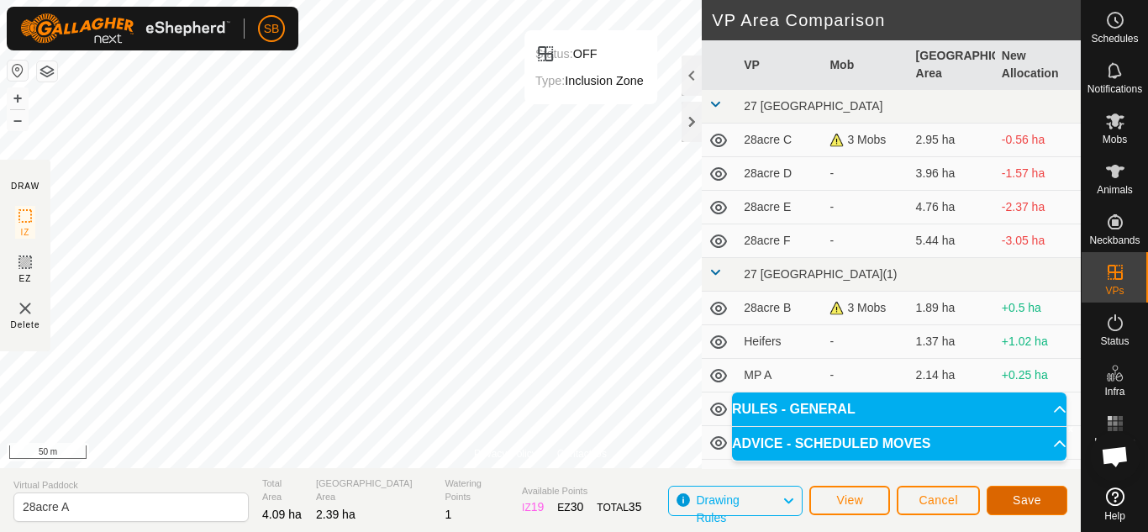
click at [1026, 500] on span "Save" at bounding box center [1027, 499] width 29 height 13
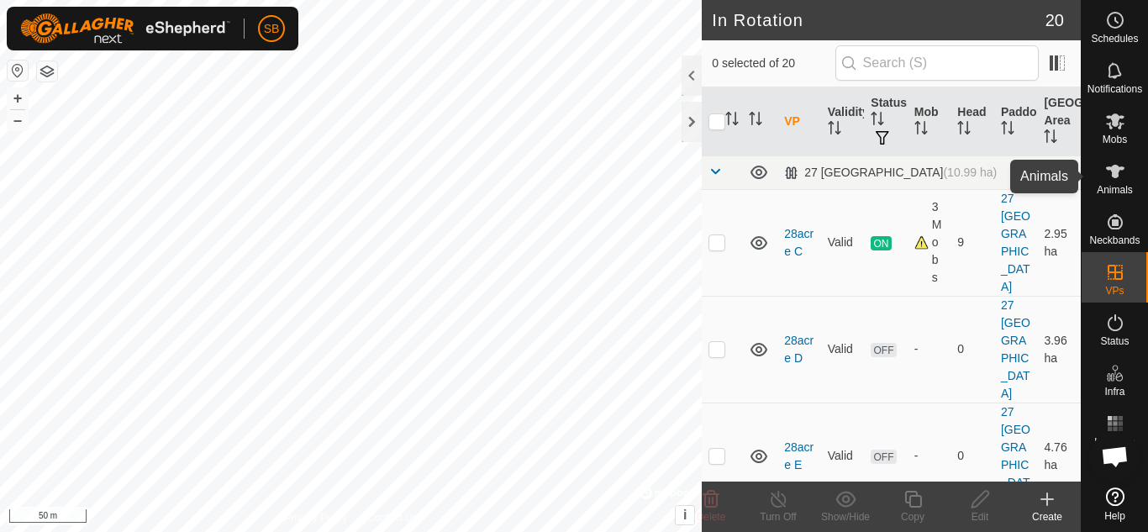
click at [1114, 187] on span "Animals" at bounding box center [1115, 190] width 36 height 10
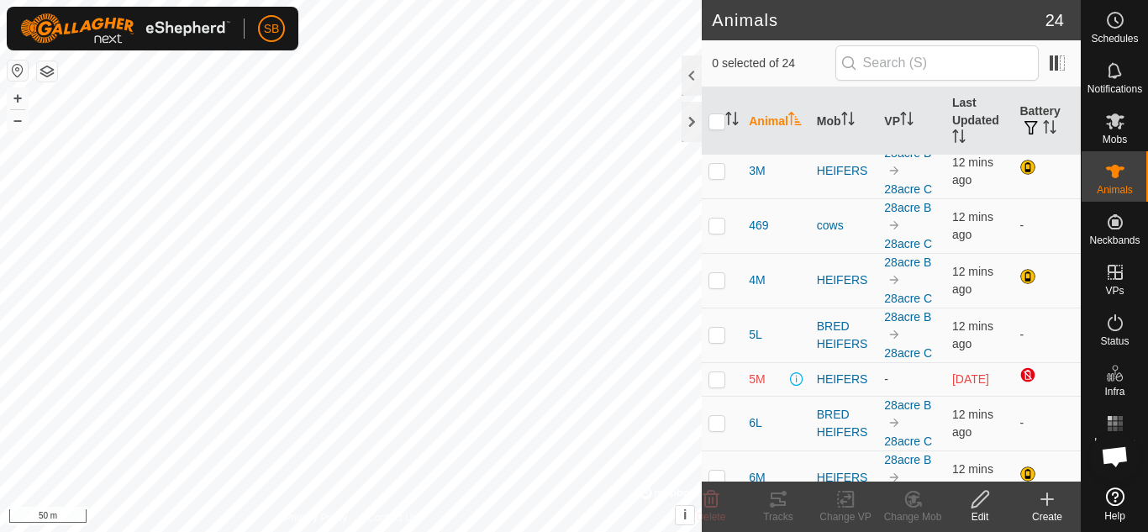
scroll to position [214, 0]
click at [15, 121] on button "–" at bounding box center [18, 120] width 20 height 20
